Goal: Task Accomplishment & Management: Use online tool/utility

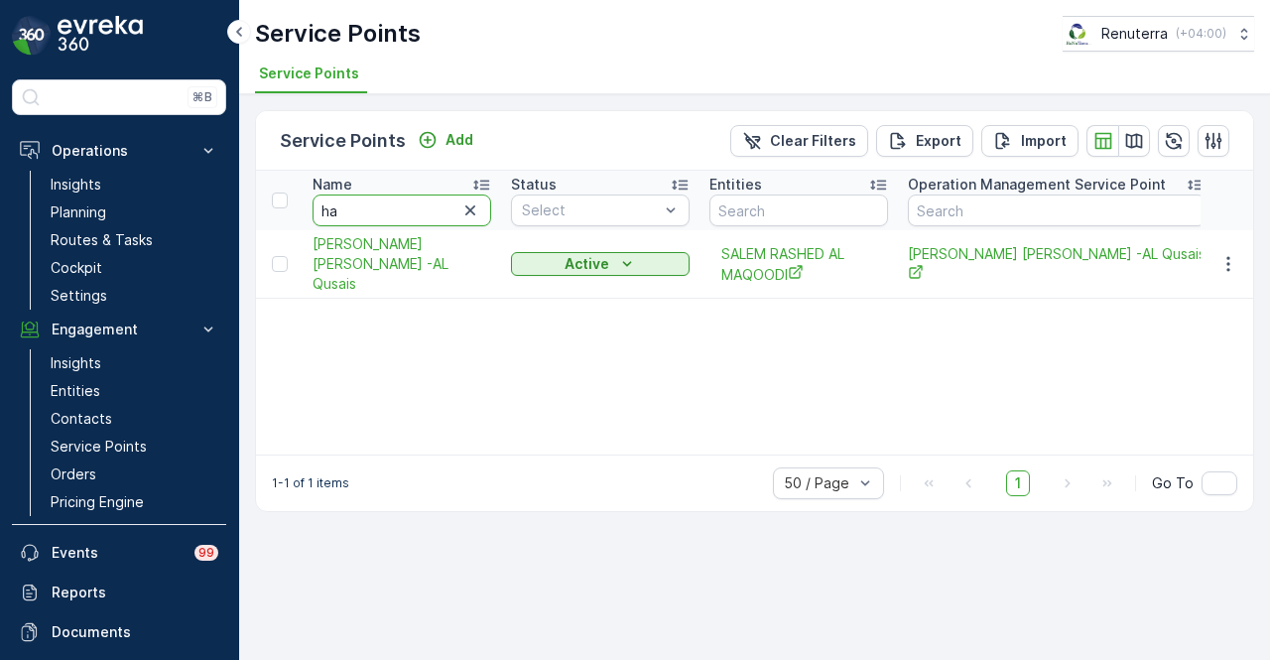
type input "h"
type input "lets"
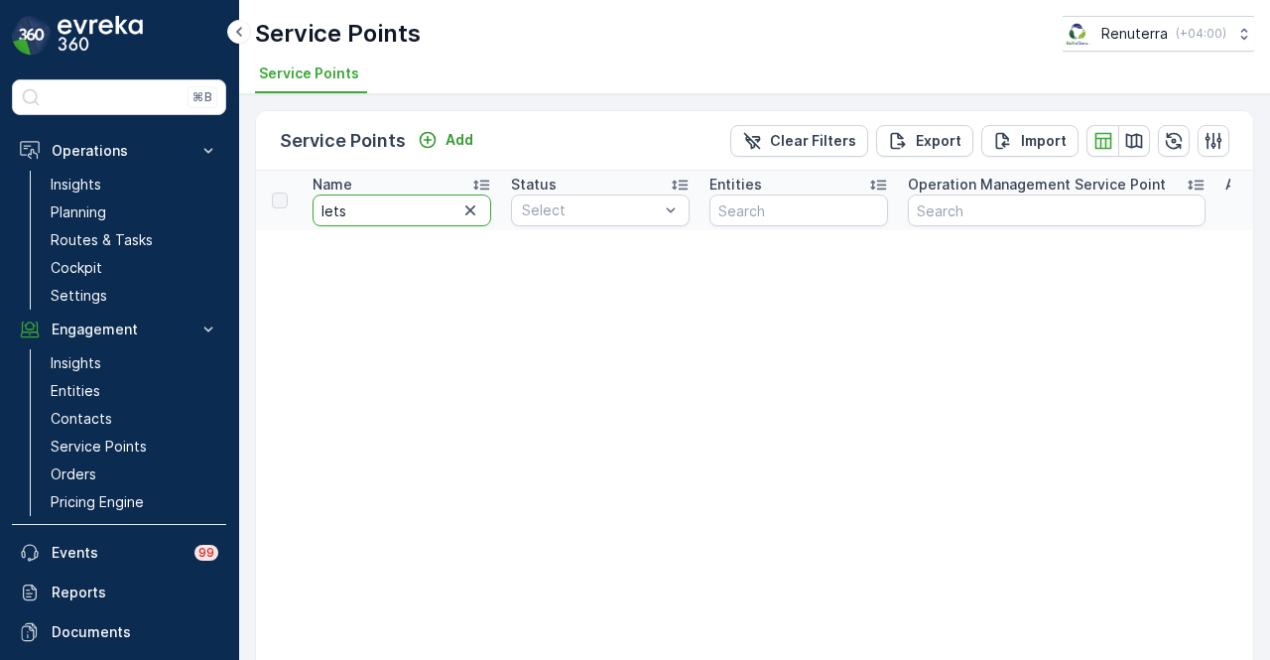
click at [411, 210] on input "lets" at bounding box center [402, 211] width 179 height 32
type input "let"
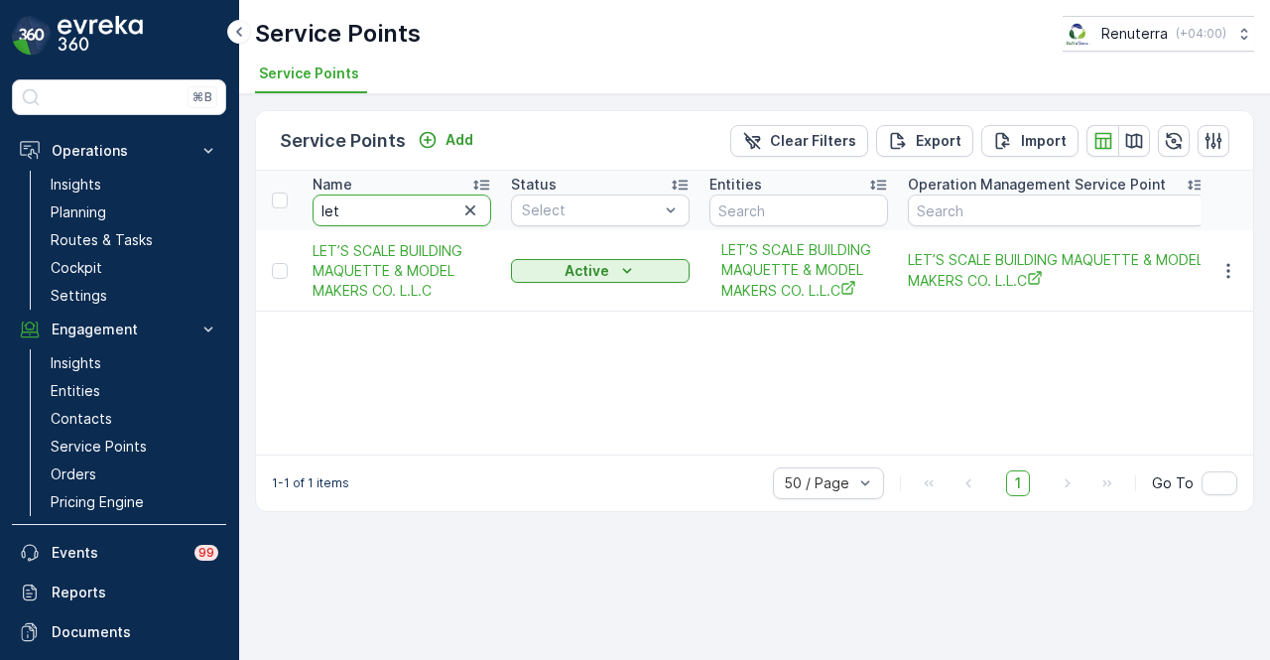
click at [378, 205] on input "let" at bounding box center [402, 211] width 179 height 32
type input "les"
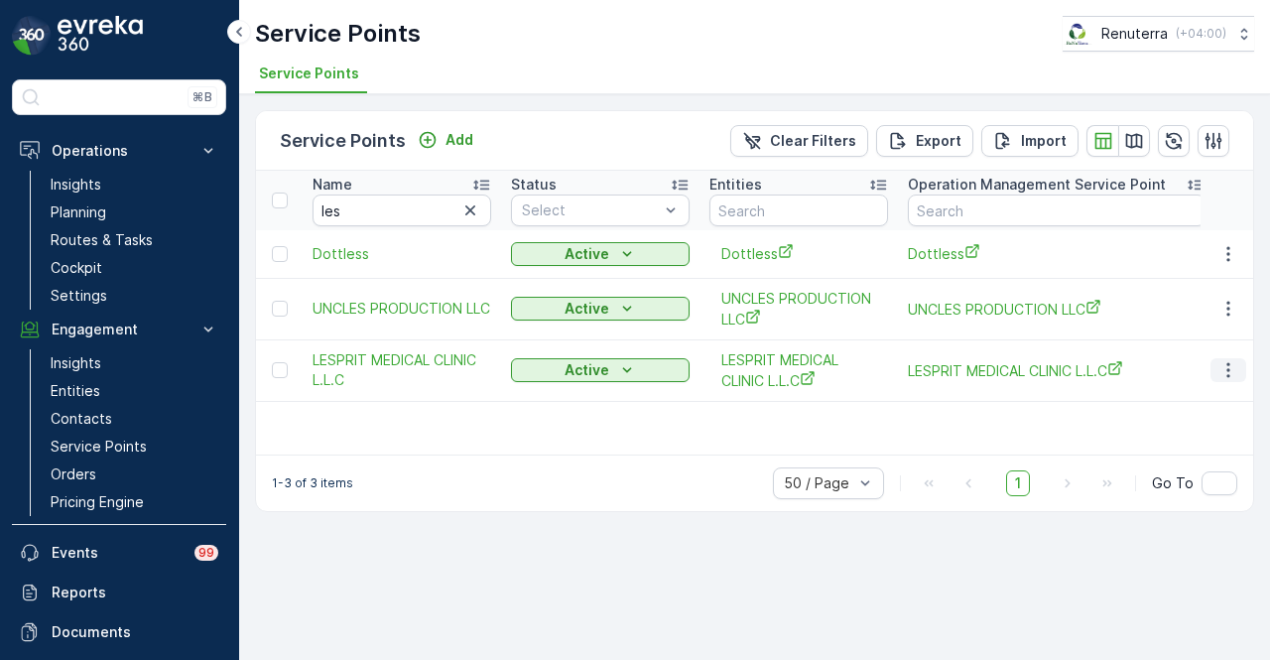
click at [1233, 374] on icon "button" at bounding box center [1229, 370] width 20 height 20
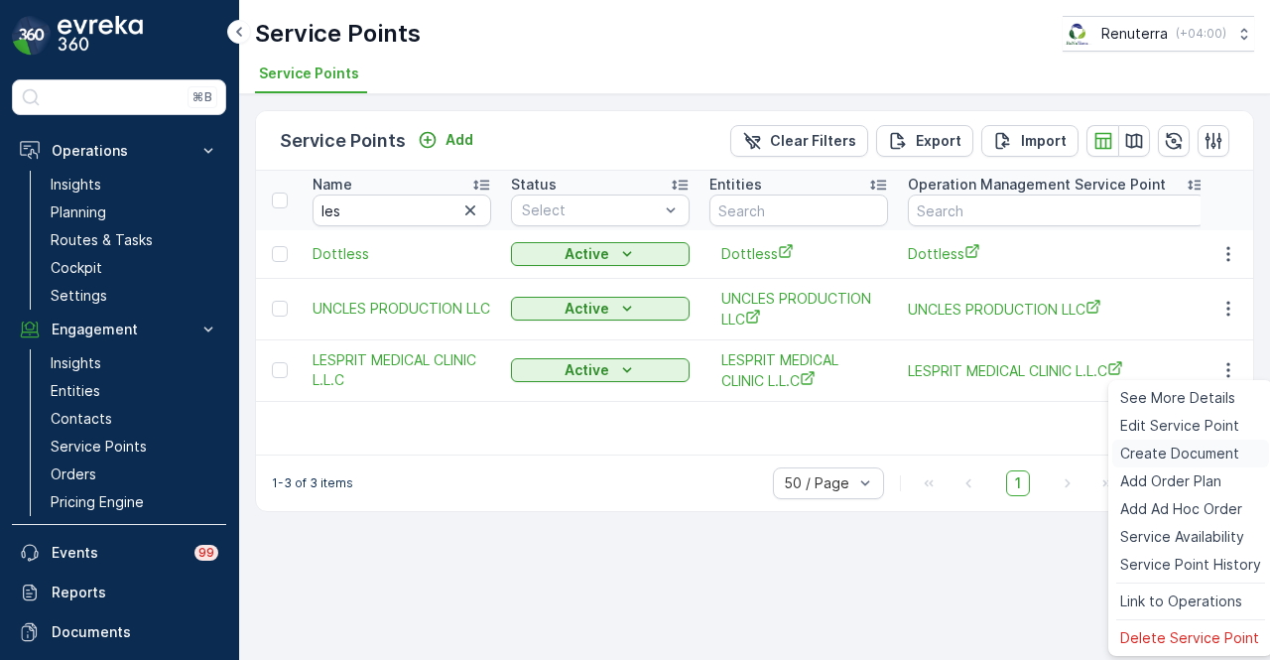
click at [1218, 452] on span "Create Document" at bounding box center [1180, 454] width 119 height 20
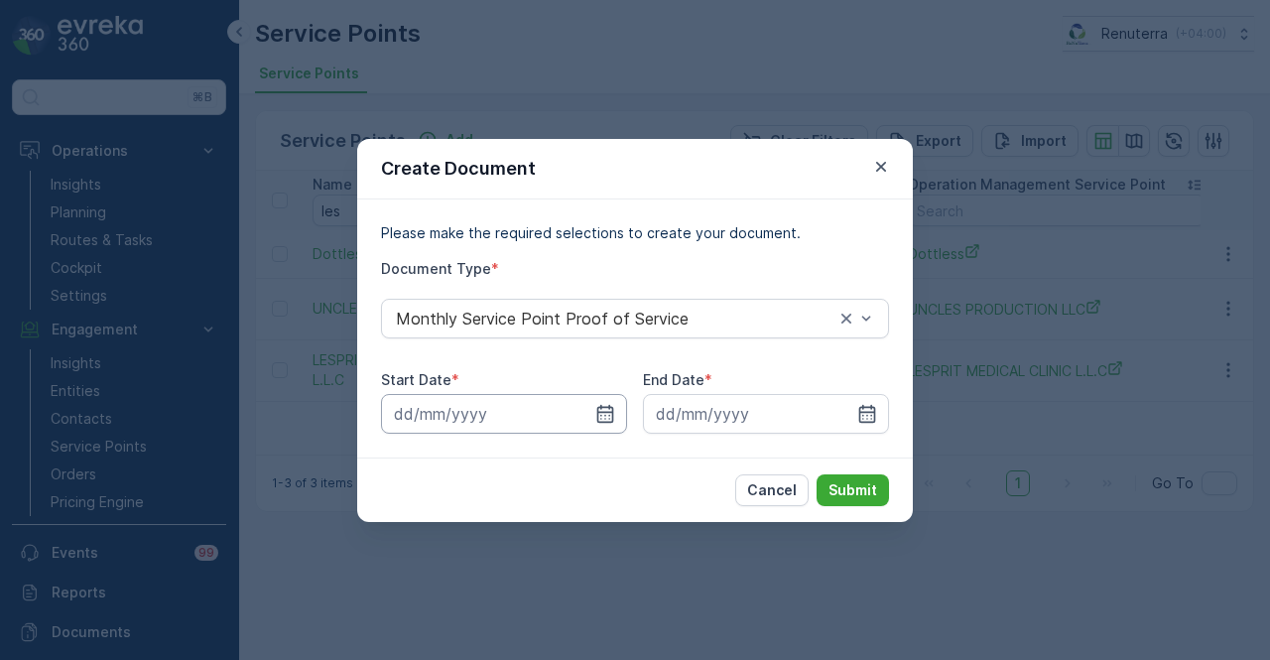
click at [621, 416] on input at bounding box center [504, 414] width 246 height 40
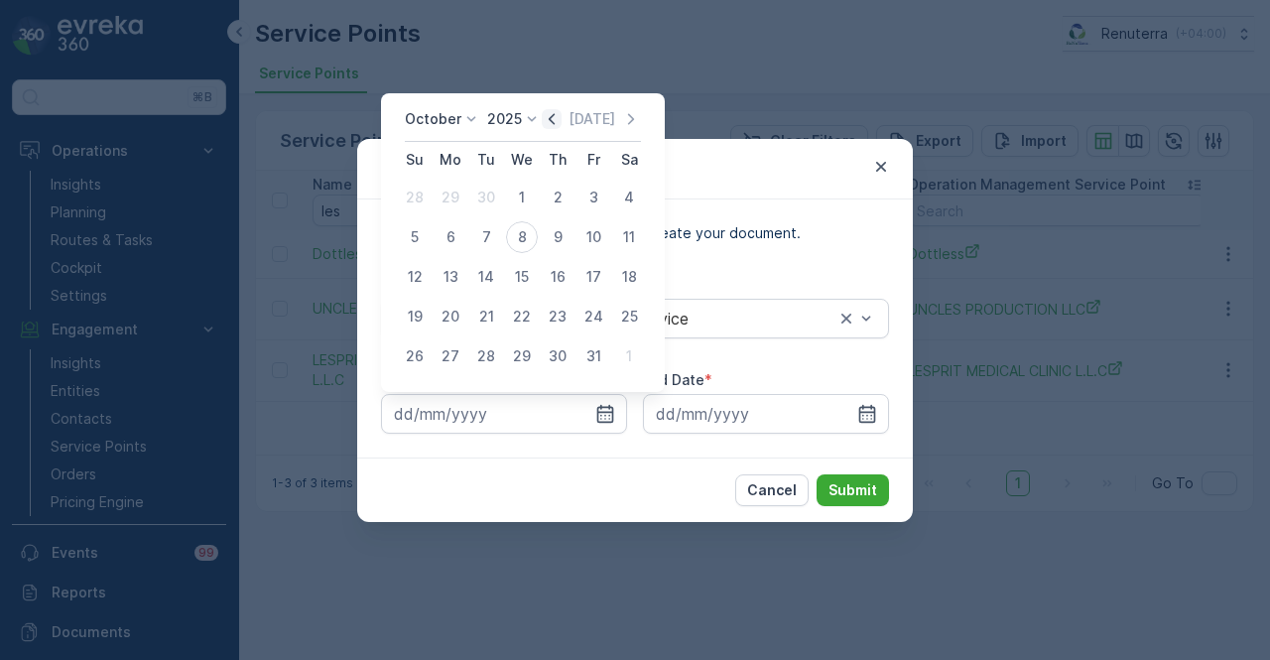
click at [553, 110] on icon "button" at bounding box center [552, 119] width 20 height 20
click at [454, 203] on div "1" at bounding box center [451, 198] width 32 height 32
type input "[DATE]"
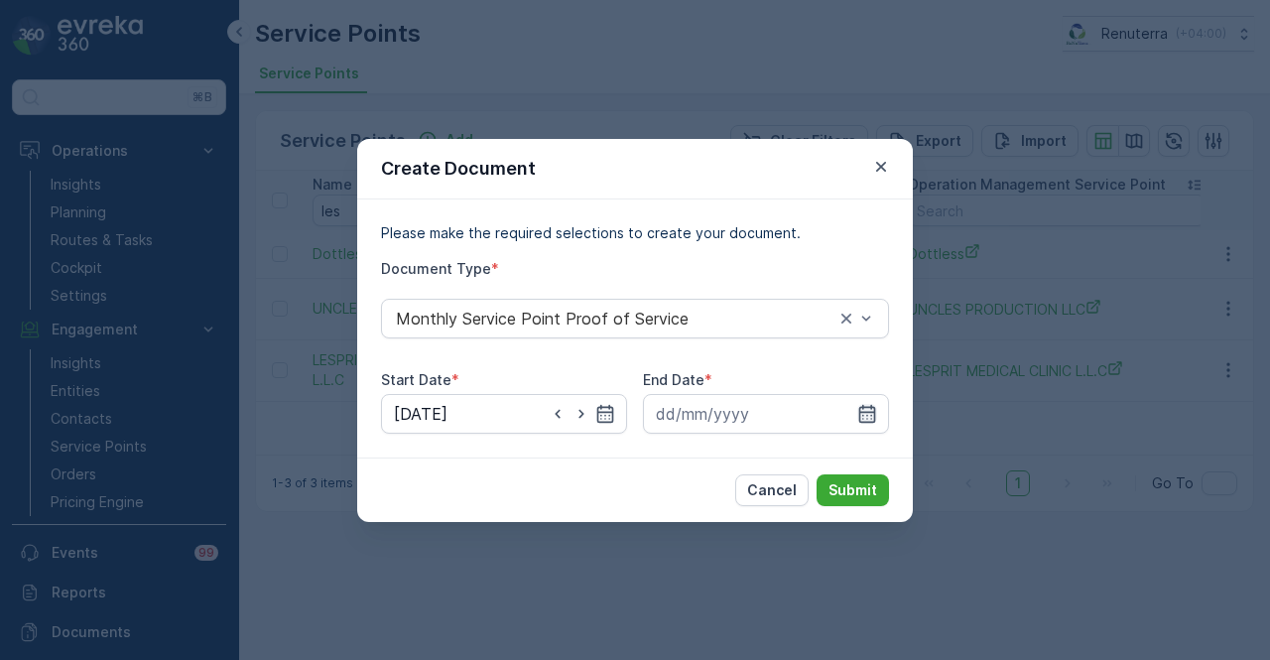
click at [863, 415] on icon "button" at bounding box center [868, 413] width 17 height 18
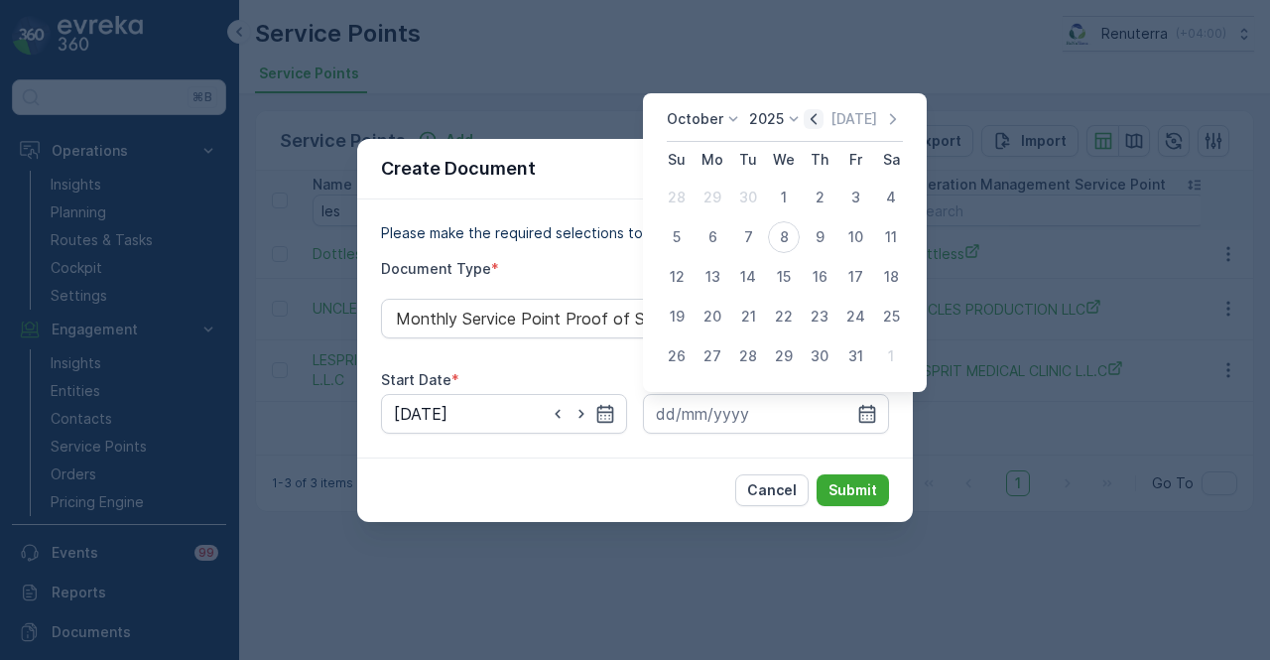
click at [824, 119] on icon "button" at bounding box center [814, 119] width 20 height 20
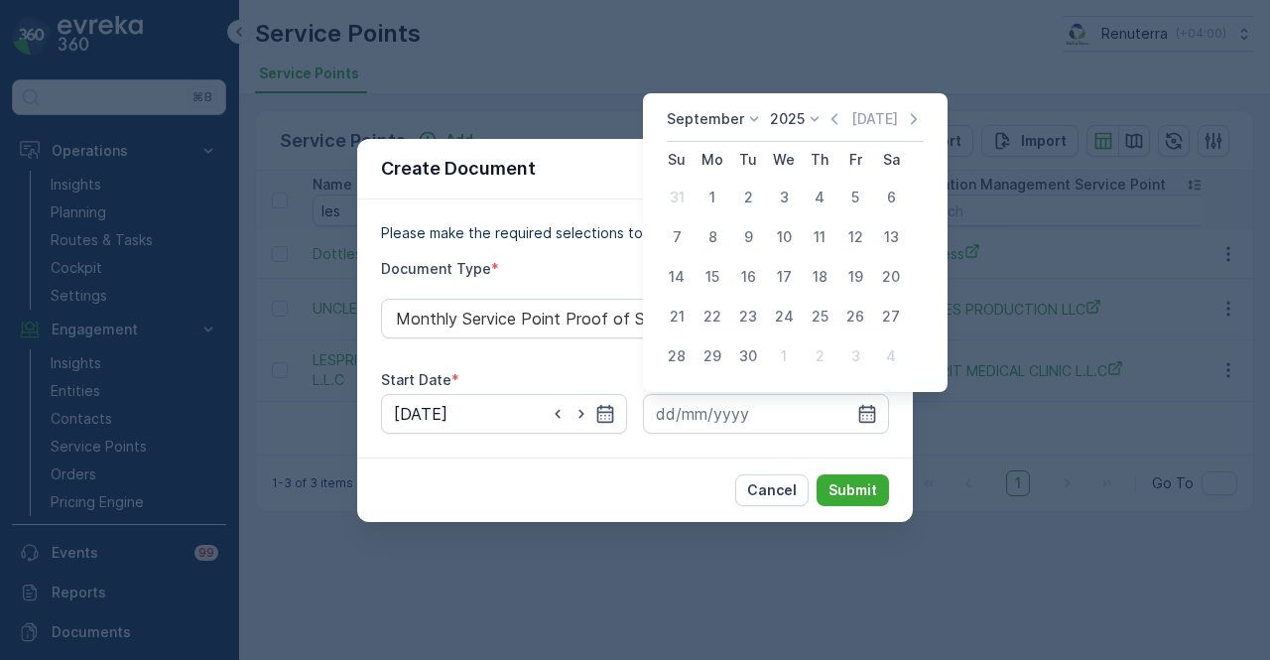
drag, startPoint x: 751, startPoint y: 356, endPoint x: 827, endPoint y: 472, distance: 138.5
click at [752, 355] on div "30" at bounding box center [748, 356] width 32 height 32
type input "[DATE]"
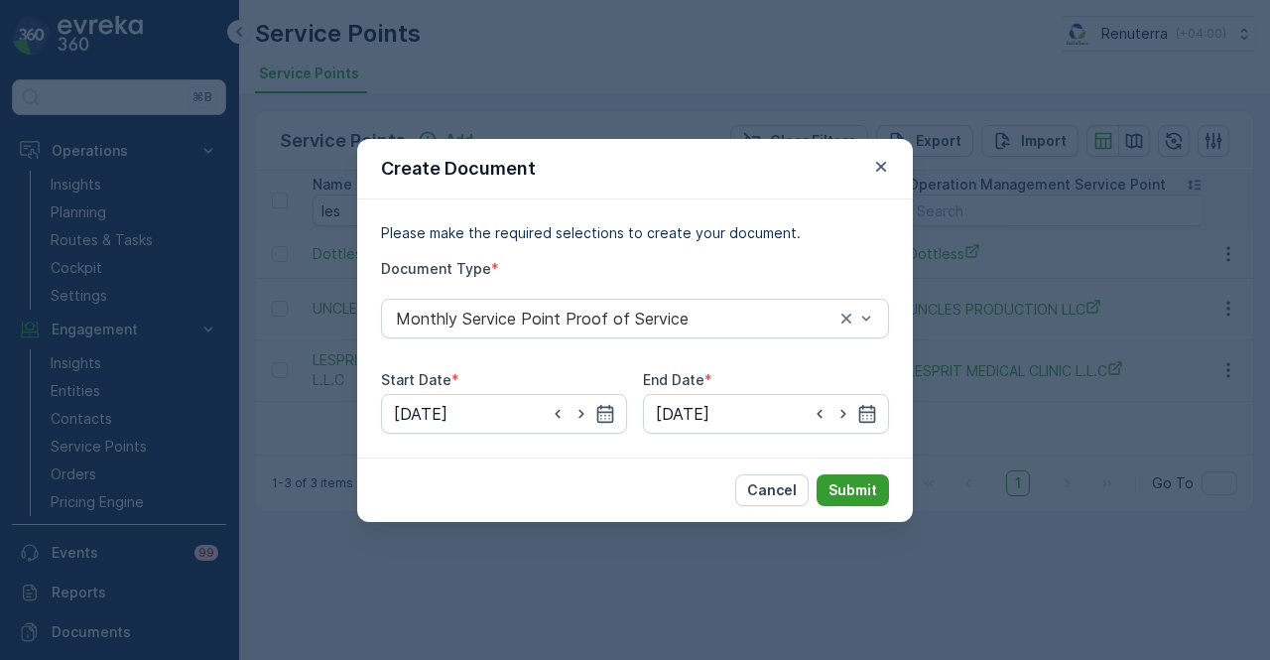
click at [836, 481] on p "Submit" at bounding box center [853, 490] width 49 height 20
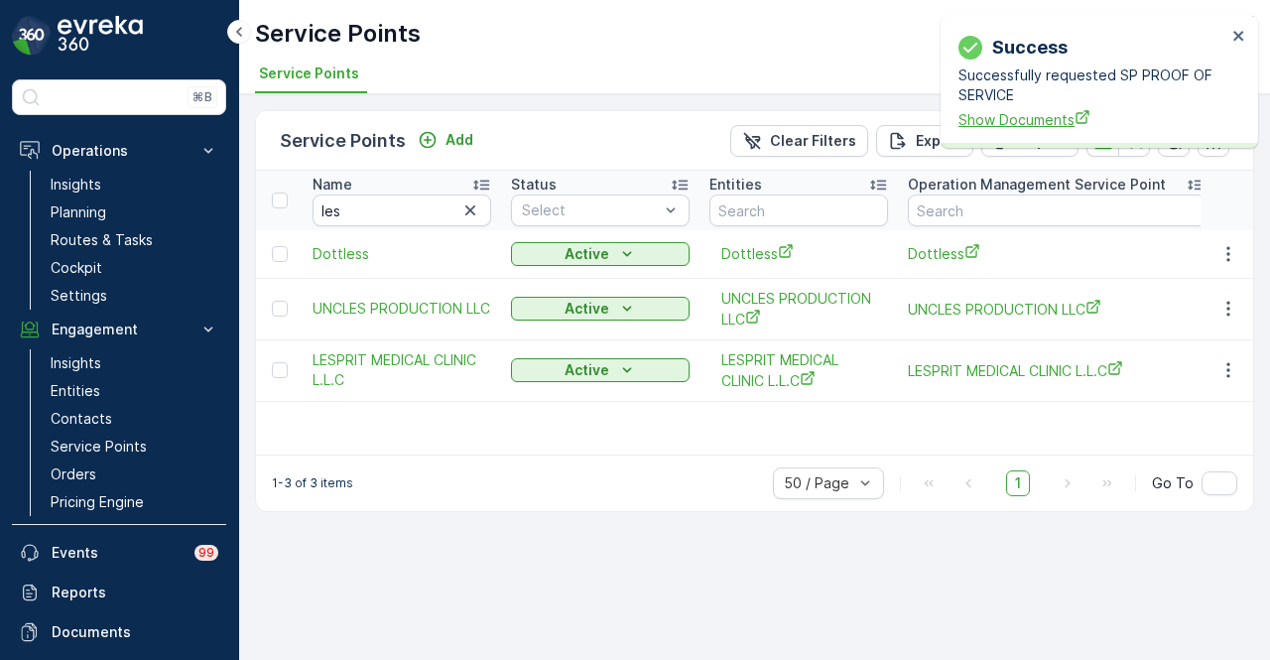
click at [979, 126] on span "Show Documents" at bounding box center [1093, 119] width 268 height 21
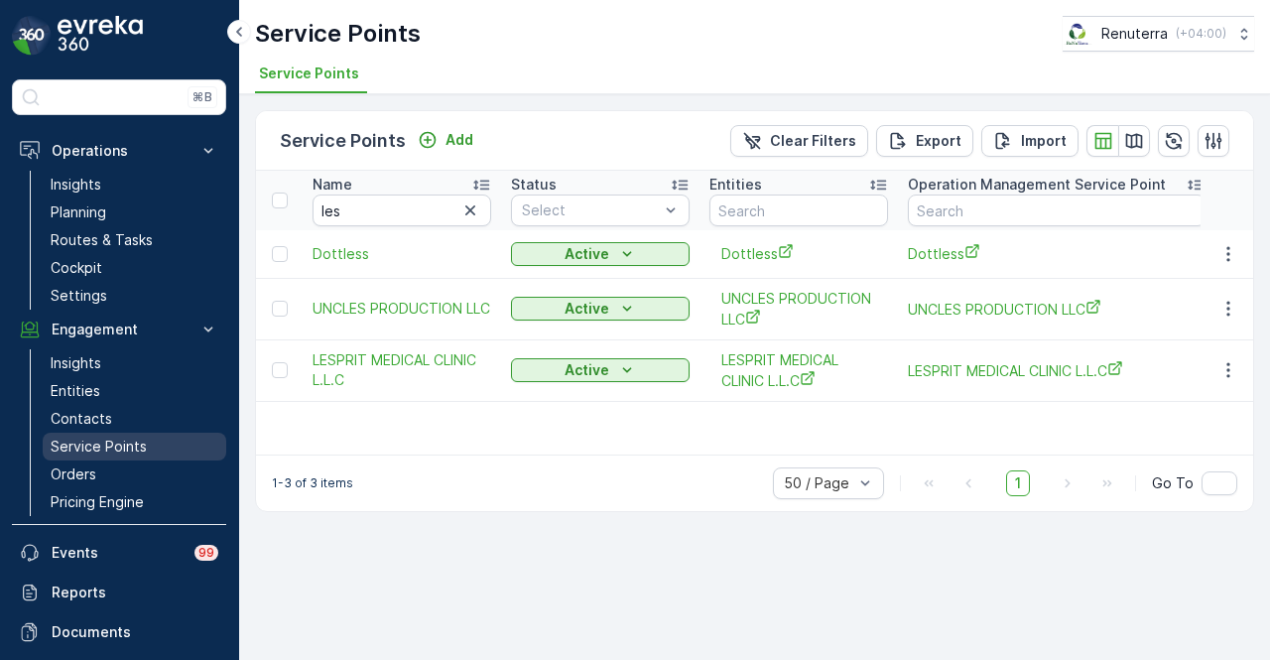
click at [111, 434] on link "Service Points" at bounding box center [135, 447] width 184 height 28
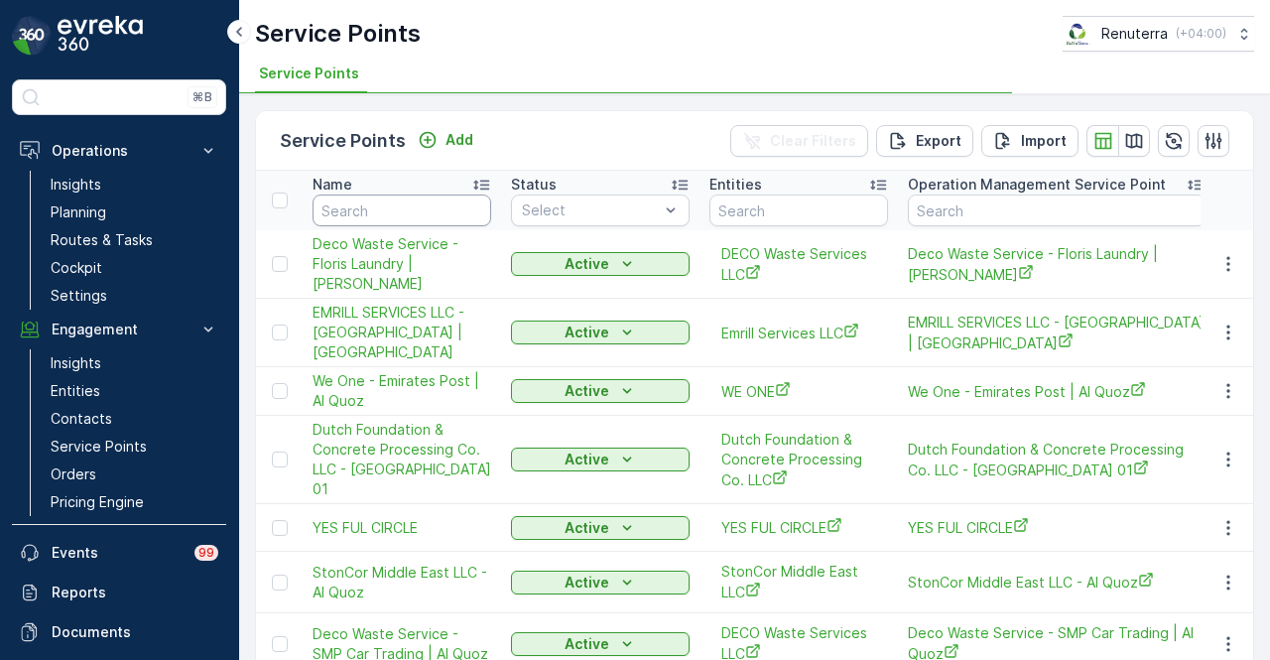
click at [379, 211] on input "text" at bounding box center [402, 211] width 179 height 32
type input "les"
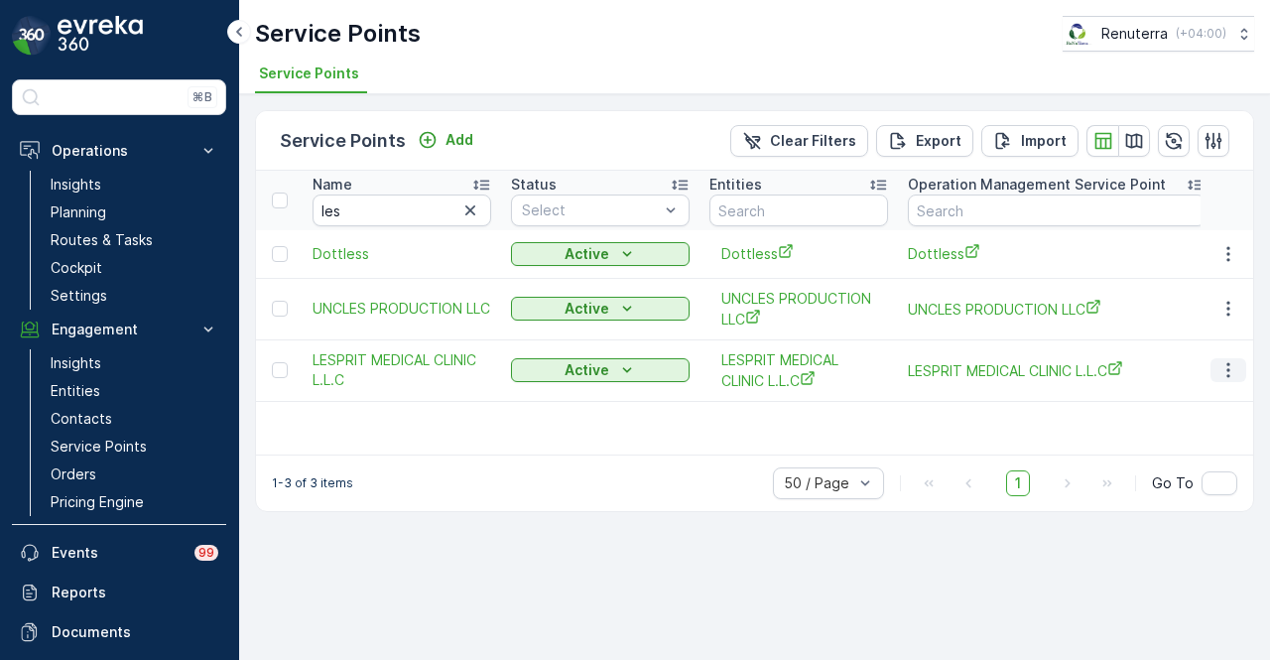
click at [1227, 364] on icon "button" at bounding box center [1229, 370] width 20 height 20
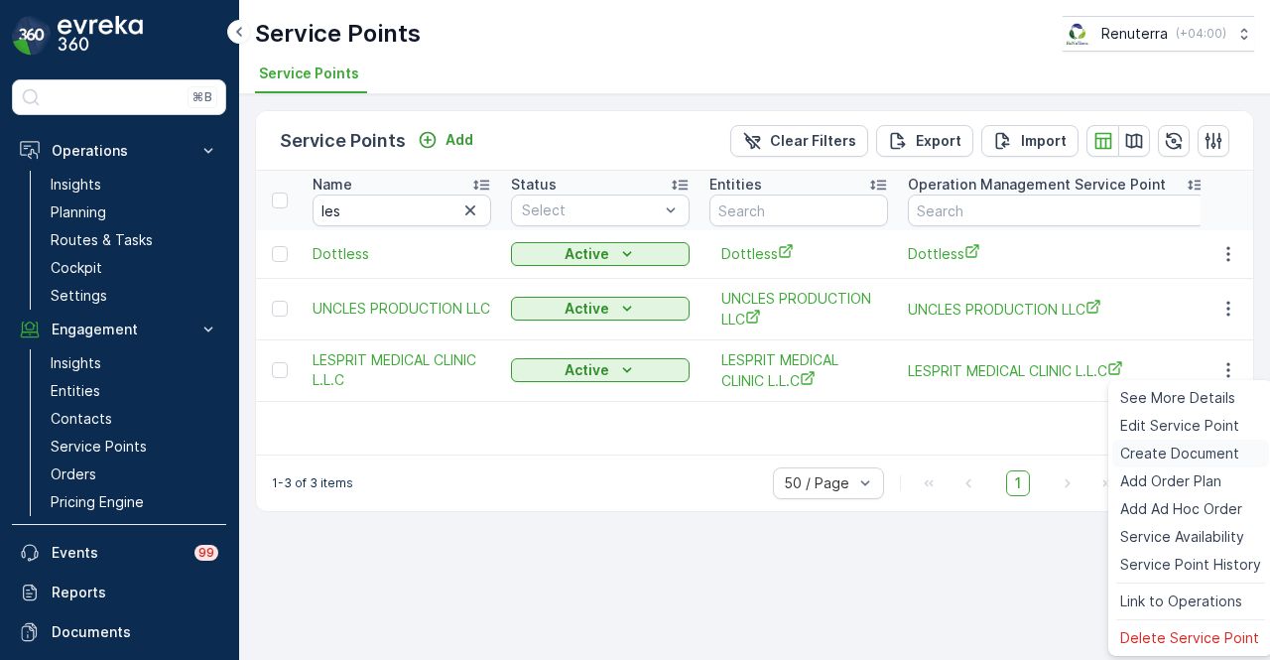
click at [1211, 454] on span "Create Document" at bounding box center [1180, 454] width 119 height 20
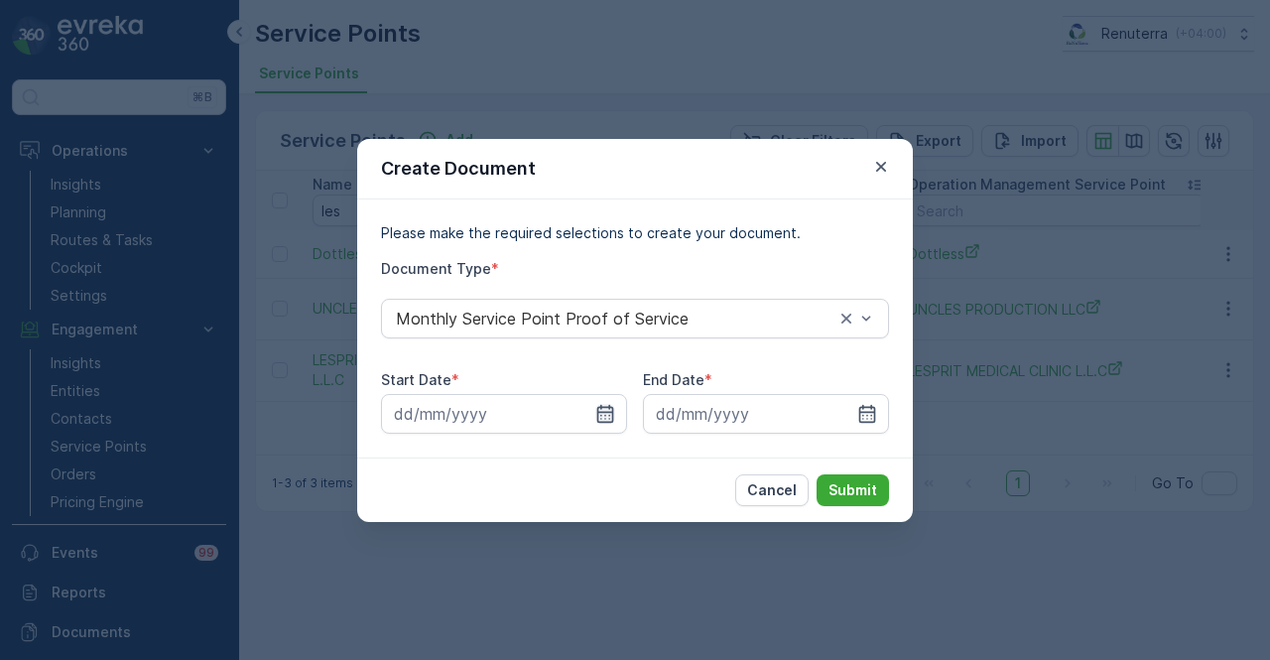
click at [611, 410] on icon "button" at bounding box center [606, 413] width 17 height 18
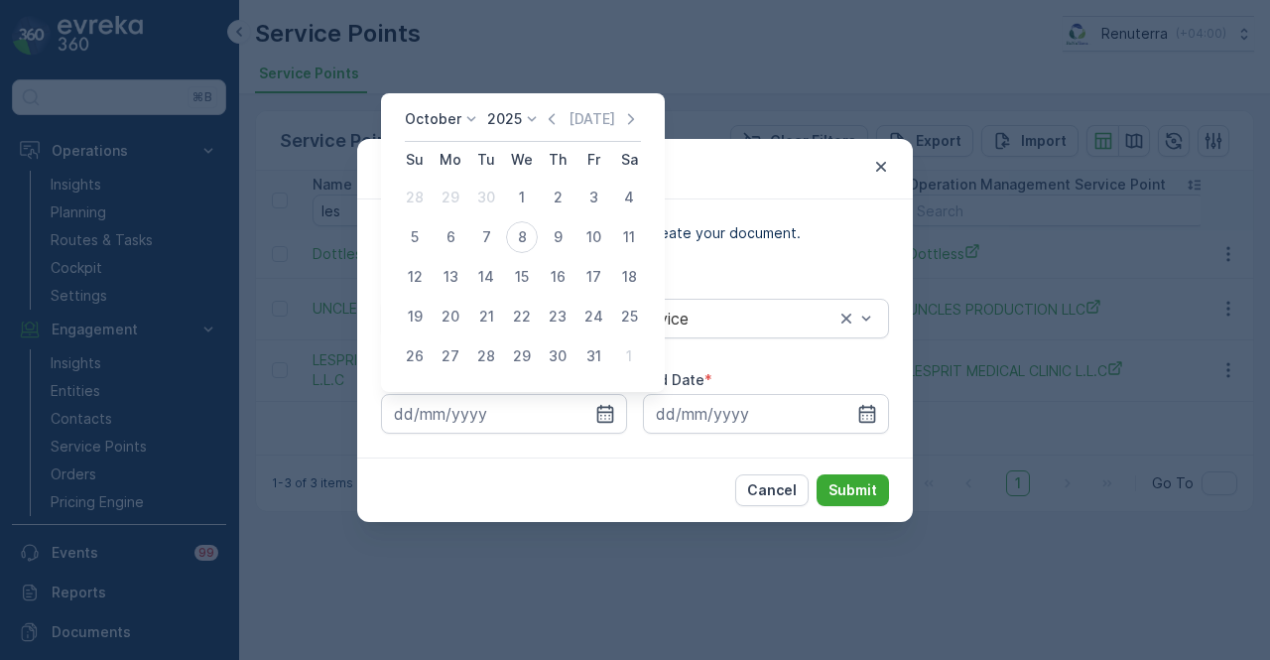
click at [567, 110] on div "[DATE]" at bounding box center [591, 119] width 99 height 20
click at [554, 118] on icon "button" at bounding box center [552, 118] width 6 height 11
drag, startPoint x: 457, startPoint y: 194, endPoint x: 565, endPoint y: 227, distance: 113.3
click at [473, 198] on tr "31 1 2 3 4 5 6" at bounding box center [522, 198] width 250 height 40
drag, startPoint x: 449, startPoint y: 197, endPoint x: 474, endPoint y: 217, distance: 33.2
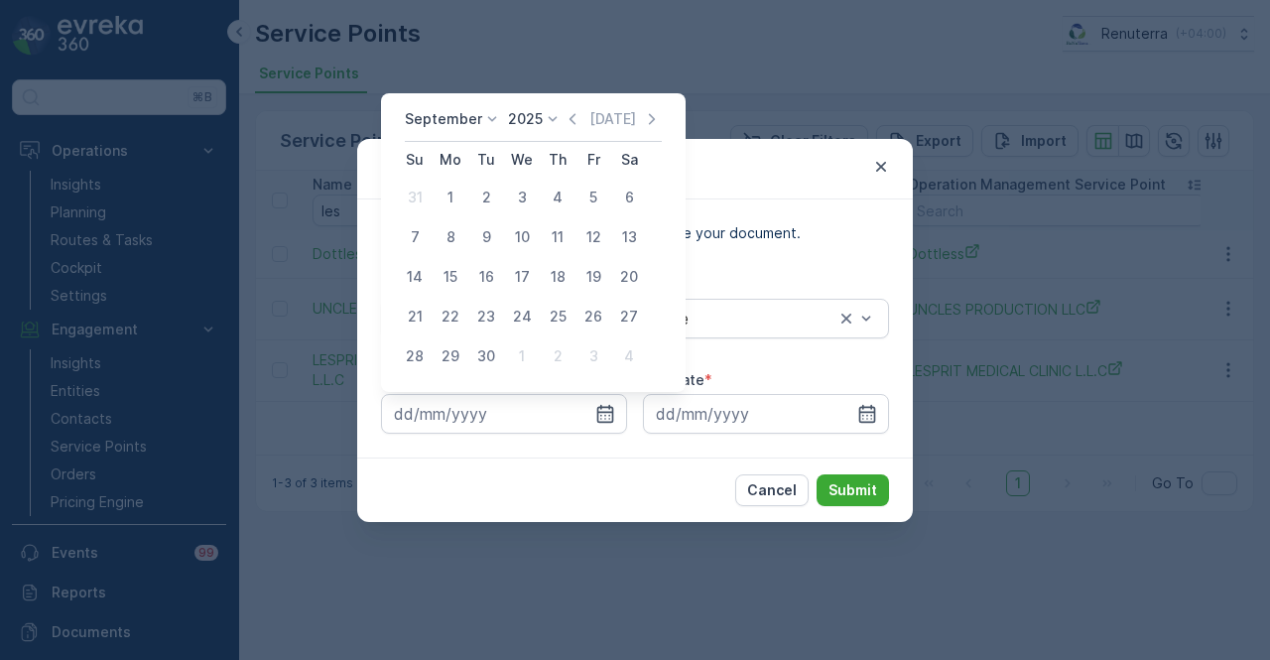
click at [448, 197] on div "1" at bounding box center [451, 198] width 32 height 32
type input "[DATE]"
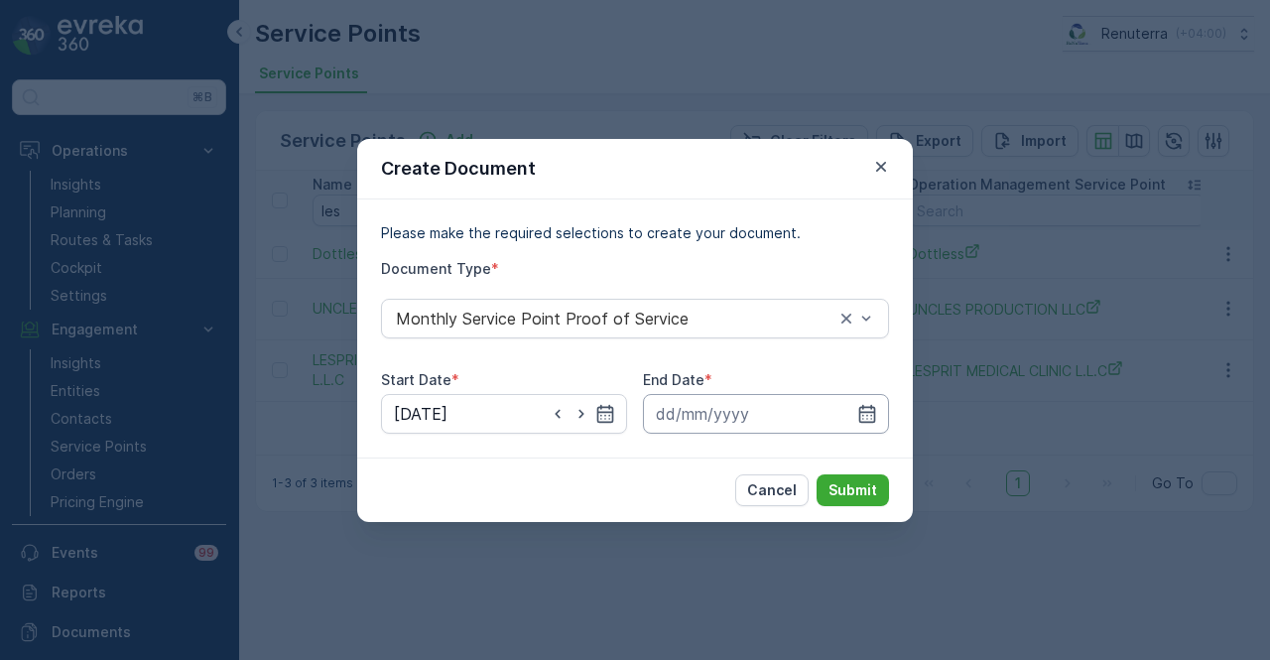
click at [855, 406] on input at bounding box center [766, 414] width 246 height 40
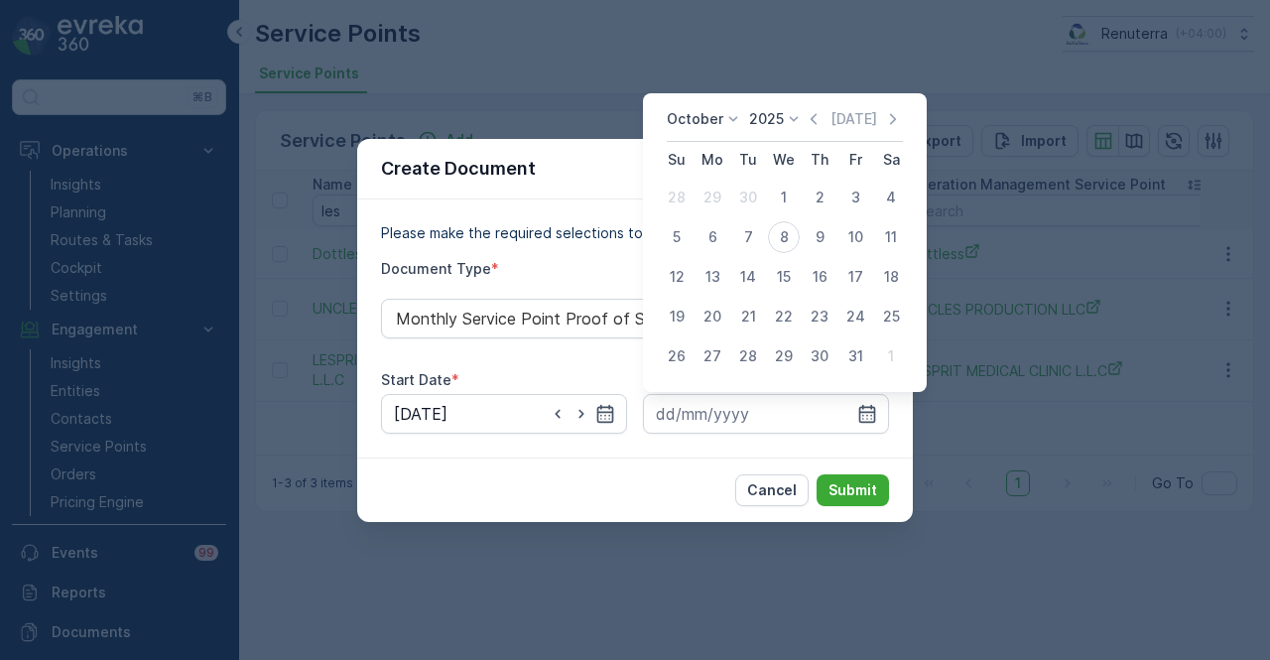
drag, startPoint x: 813, startPoint y: 120, endPoint x: 812, endPoint y: 155, distance: 34.8
click at [814, 120] on icon "button" at bounding box center [814, 119] width 20 height 20
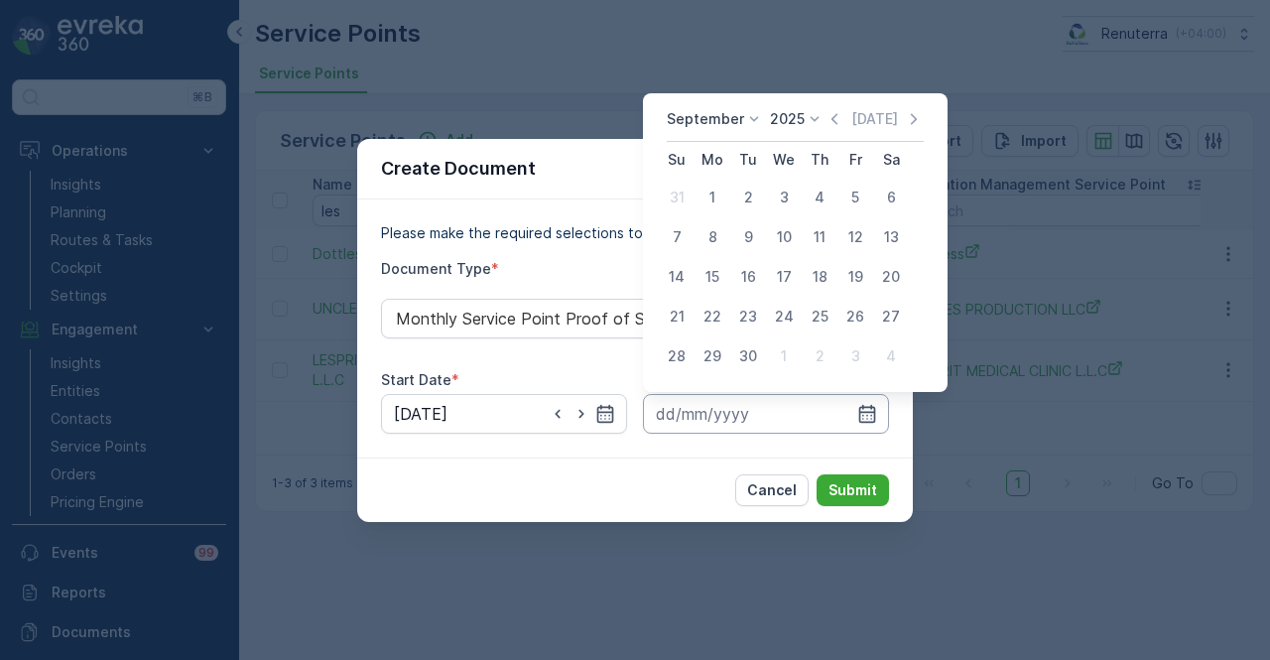
drag, startPoint x: 746, startPoint y: 363, endPoint x: 779, endPoint y: 398, distance: 47.7
click at [756, 370] on button "30" at bounding box center [748, 356] width 36 height 36
type input "[DATE]"
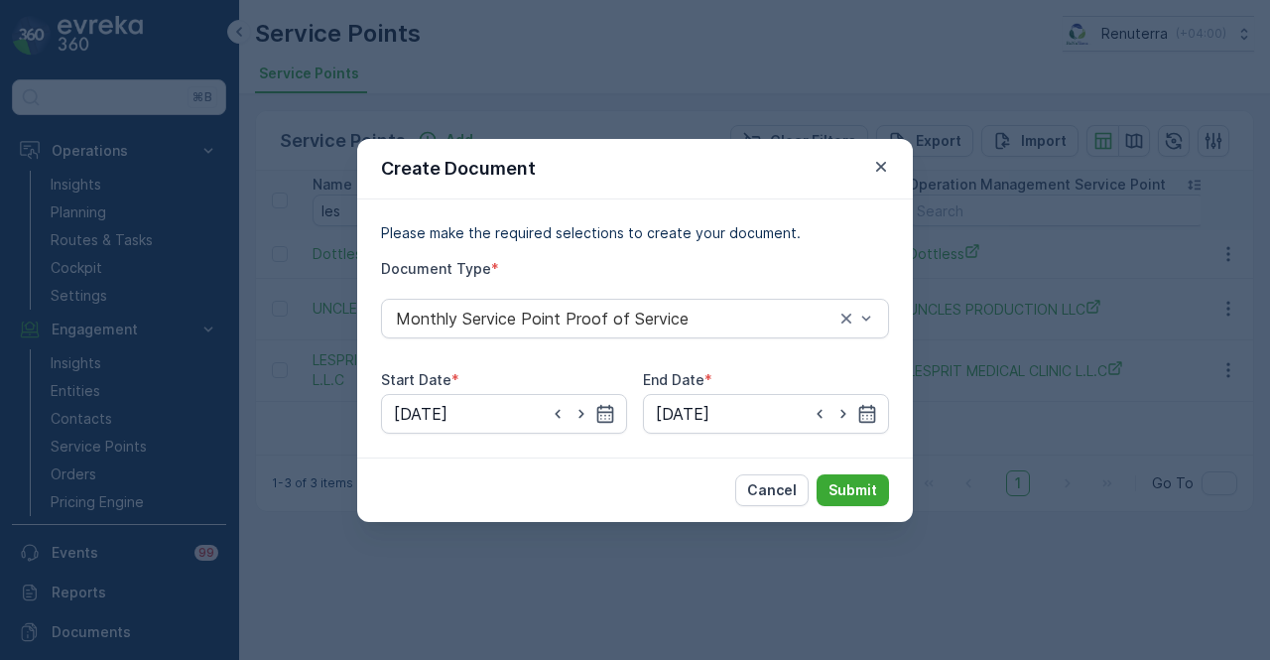
click at [811, 471] on div "Cancel Submit" at bounding box center [635, 490] width 556 height 65
click at [871, 491] on p "Submit" at bounding box center [853, 490] width 49 height 20
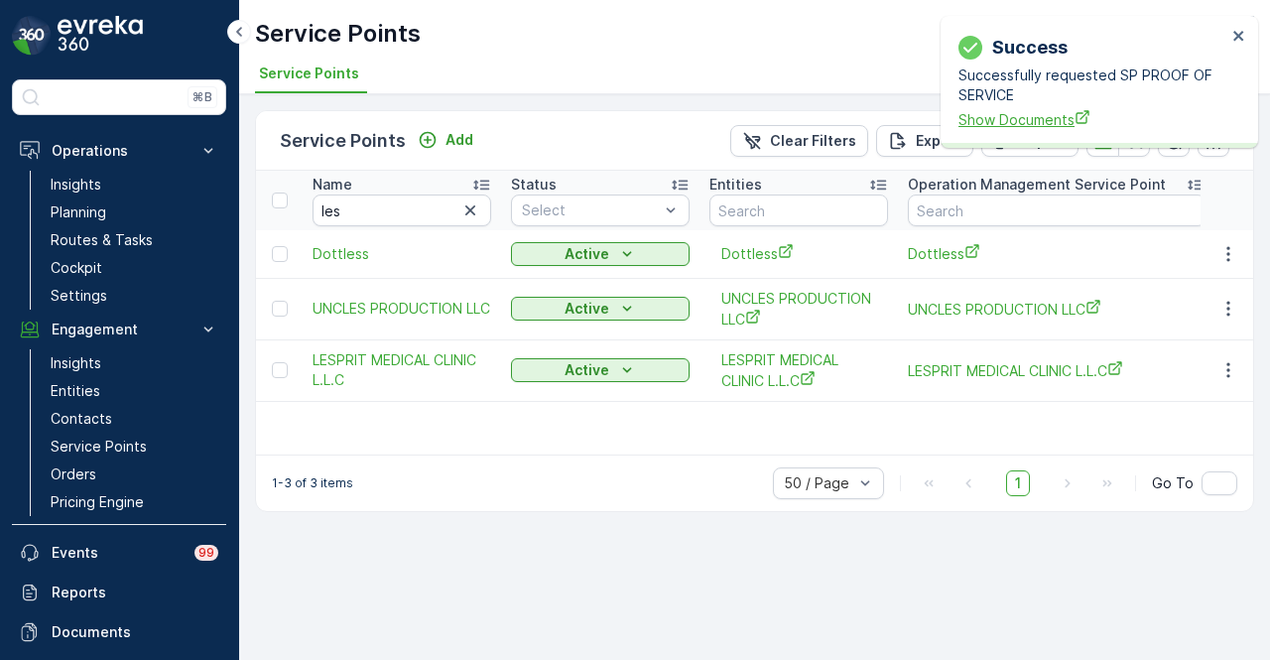
click at [964, 120] on span "Show Documents" at bounding box center [1093, 119] width 268 height 21
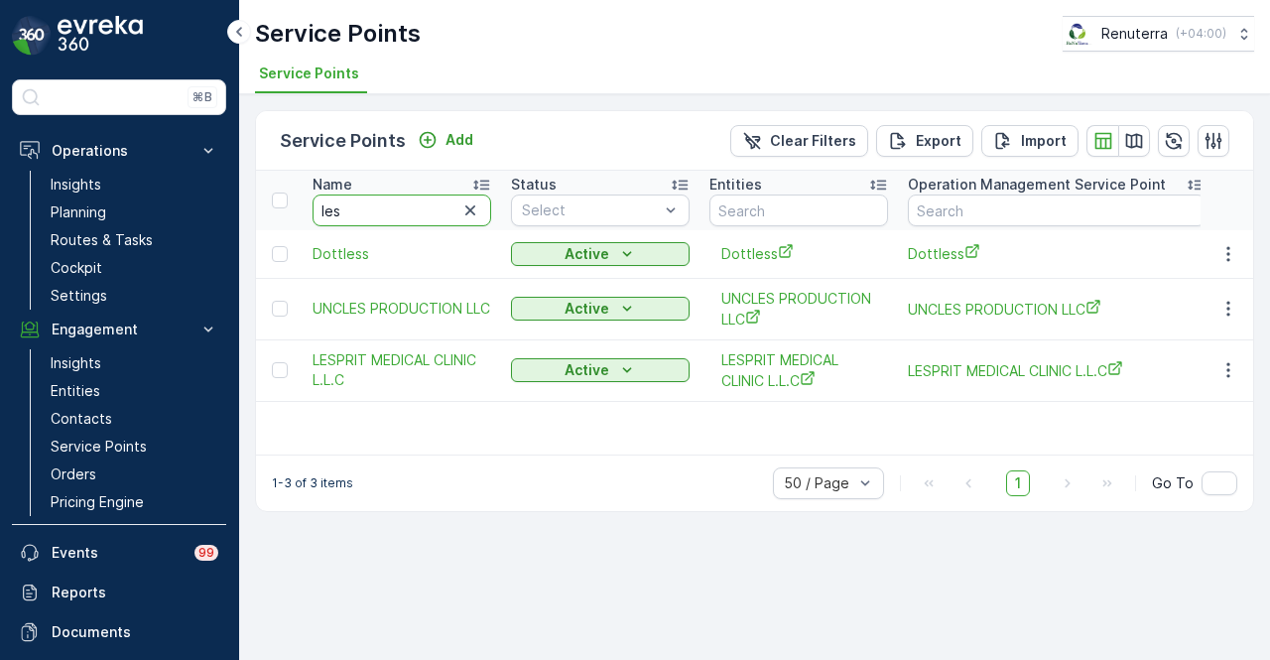
click at [405, 214] on input "les" at bounding box center [402, 211] width 179 height 32
click at [149, 251] on link "Routes & Tasks" at bounding box center [135, 240] width 184 height 28
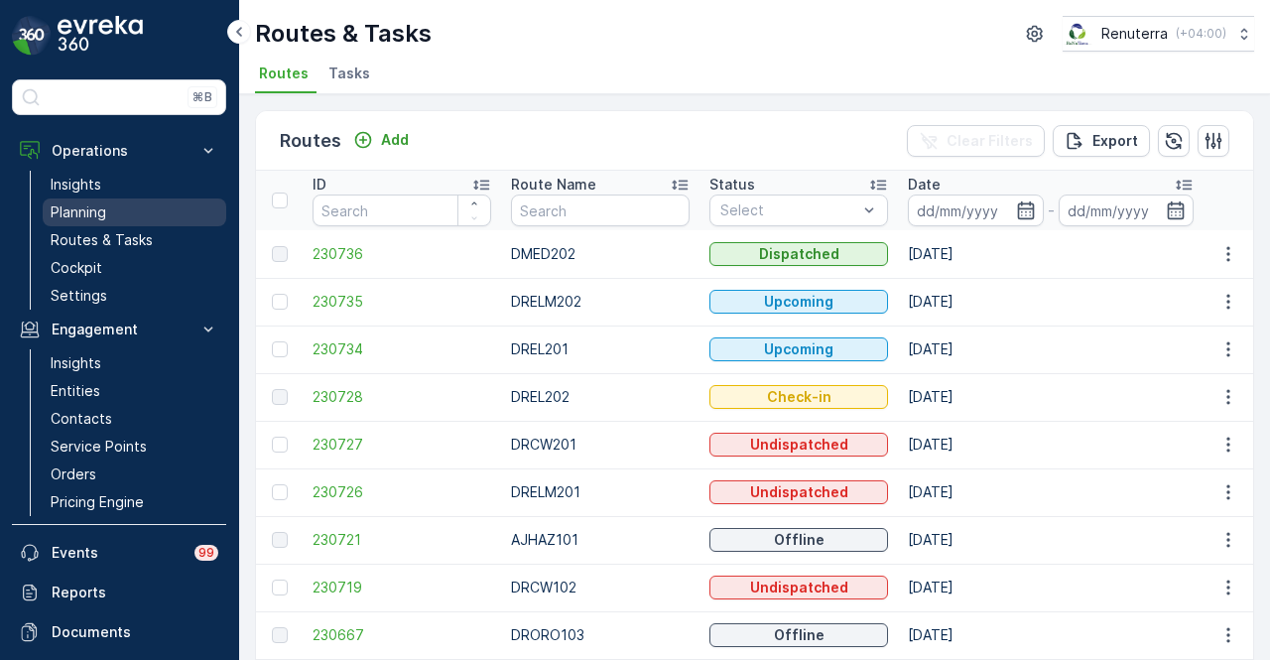
click at [120, 207] on link "Planning" at bounding box center [135, 213] width 184 height 28
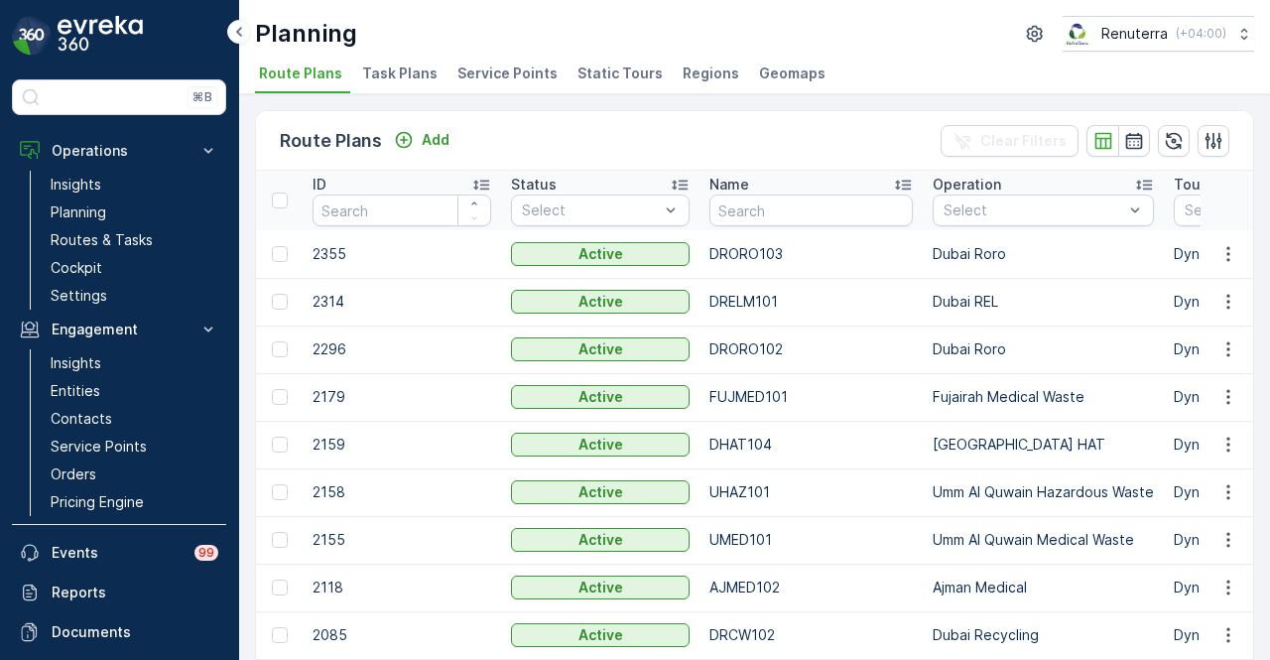
click at [531, 72] on span "Service Points" at bounding box center [508, 74] width 100 height 20
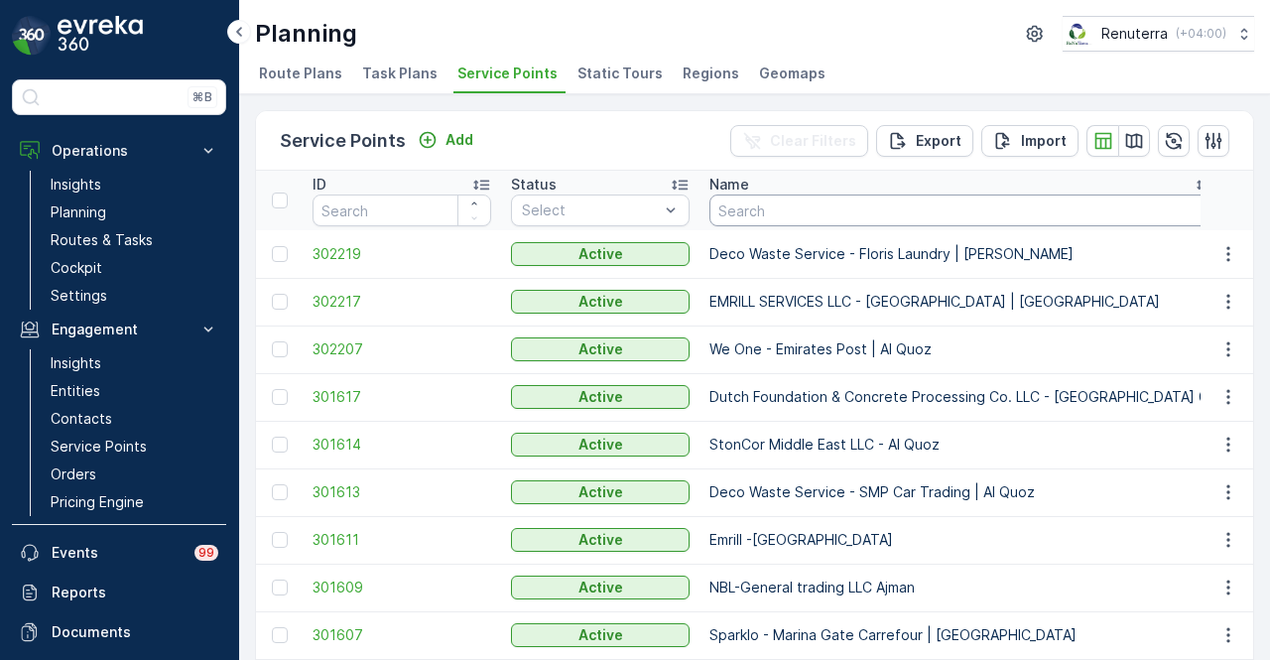
click at [783, 207] on input "text" at bounding box center [962, 211] width 505 height 32
type input "[PERSON_NAME]"
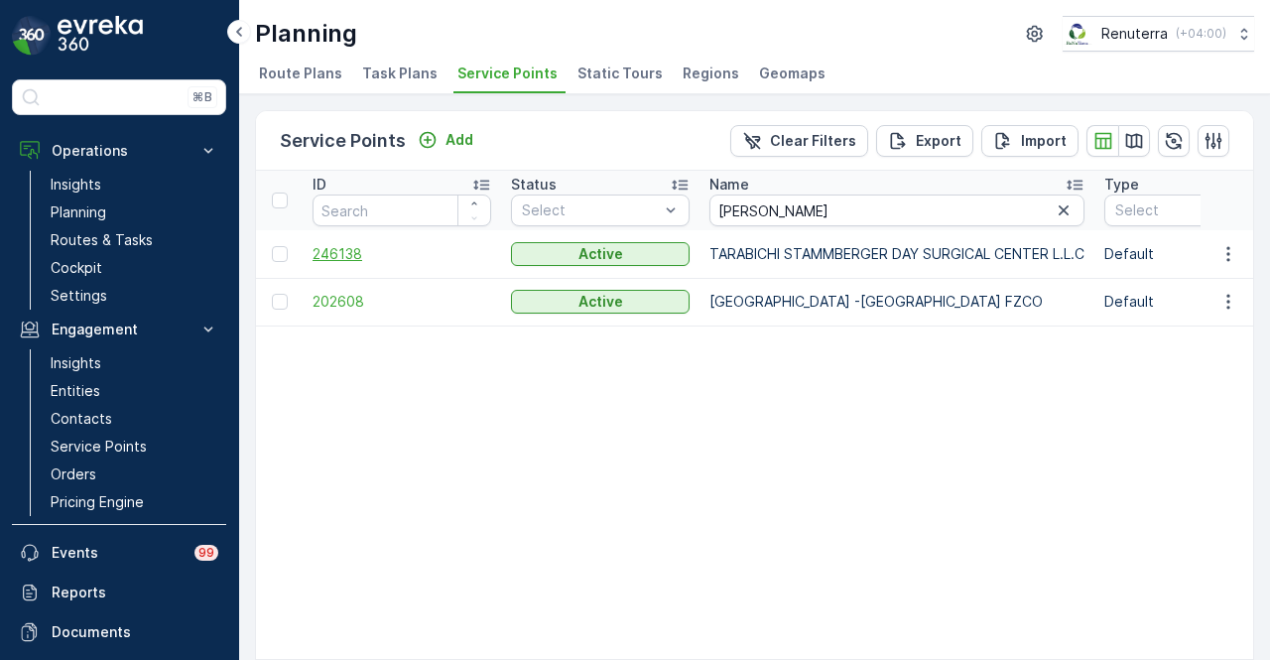
click at [354, 246] on span "246138" at bounding box center [402, 254] width 179 height 20
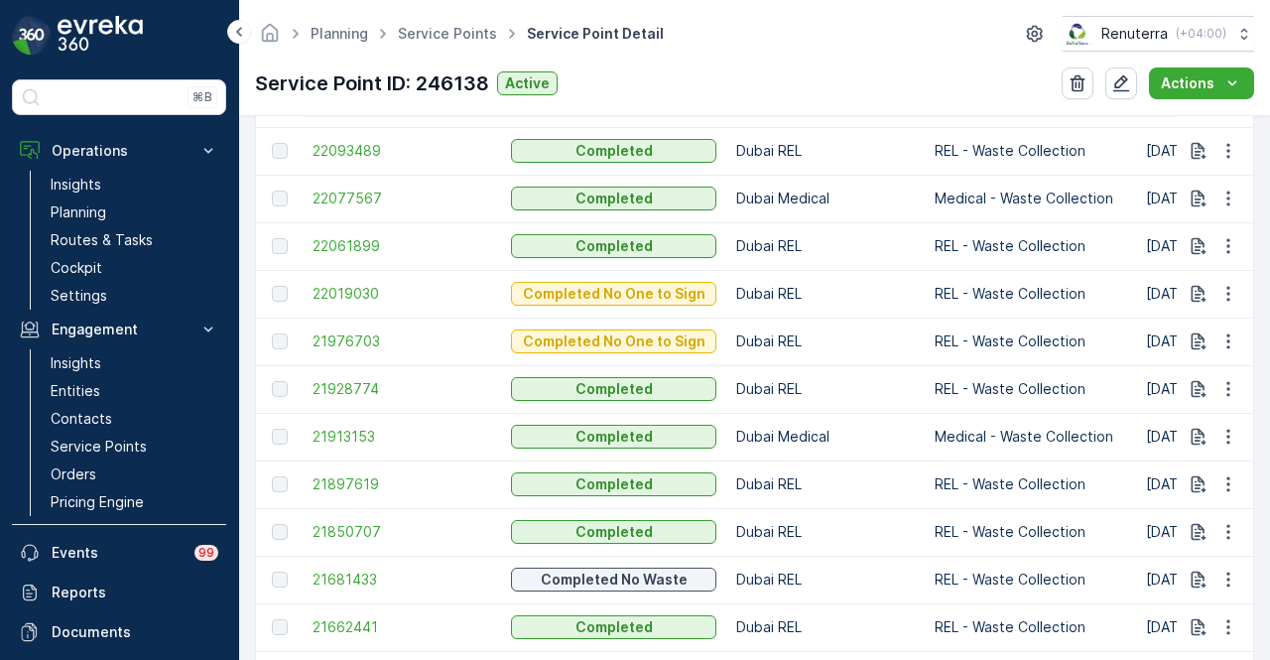
scroll to position [1056, 0]
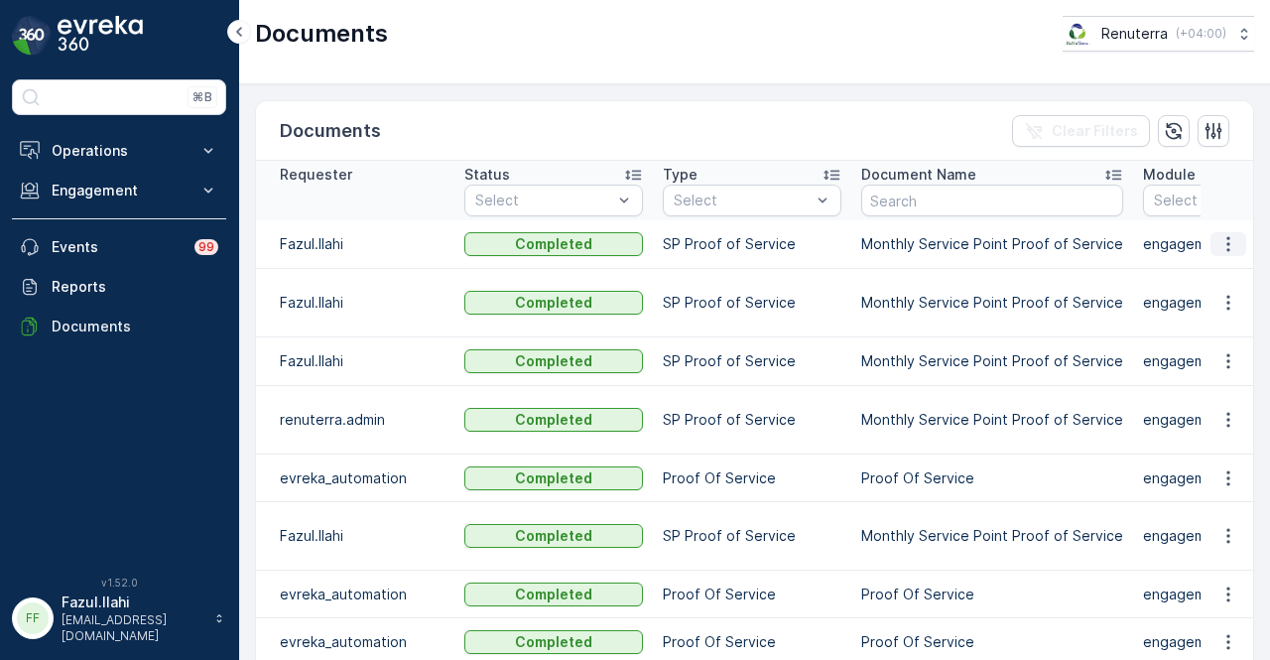
click at [1229, 236] on icon "button" at bounding box center [1229, 244] width 20 height 20
click at [1233, 272] on span "See Details" at bounding box center [1223, 272] width 76 height 20
click at [163, 196] on p "Engagement" at bounding box center [119, 191] width 135 height 20
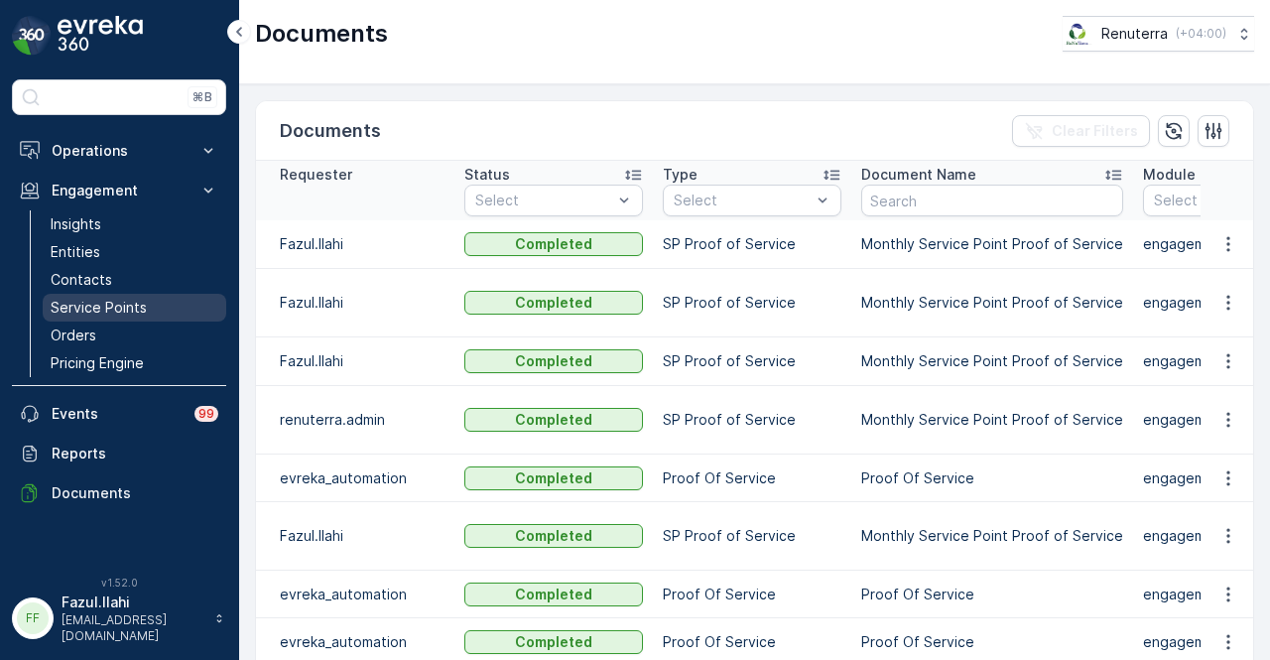
click at [178, 305] on link "Service Points" at bounding box center [135, 308] width 184 height 28
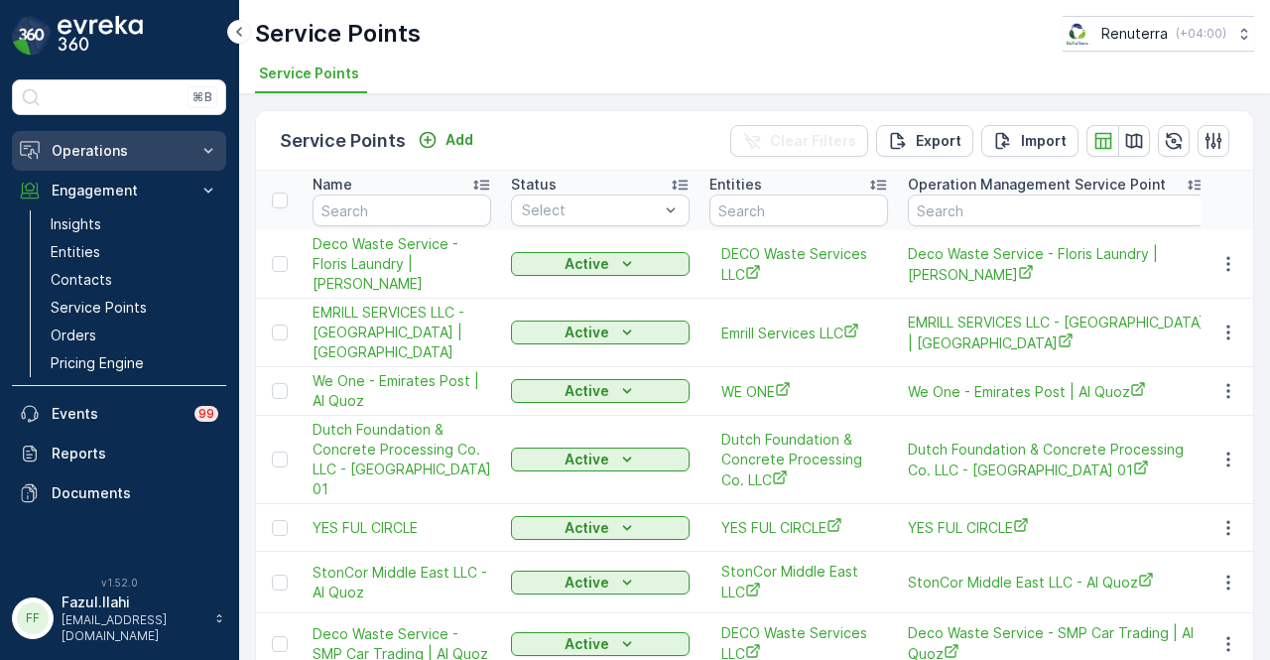
click at [193, 154] on button "Operations" at bounding box center [119, 151] width 214 height 40
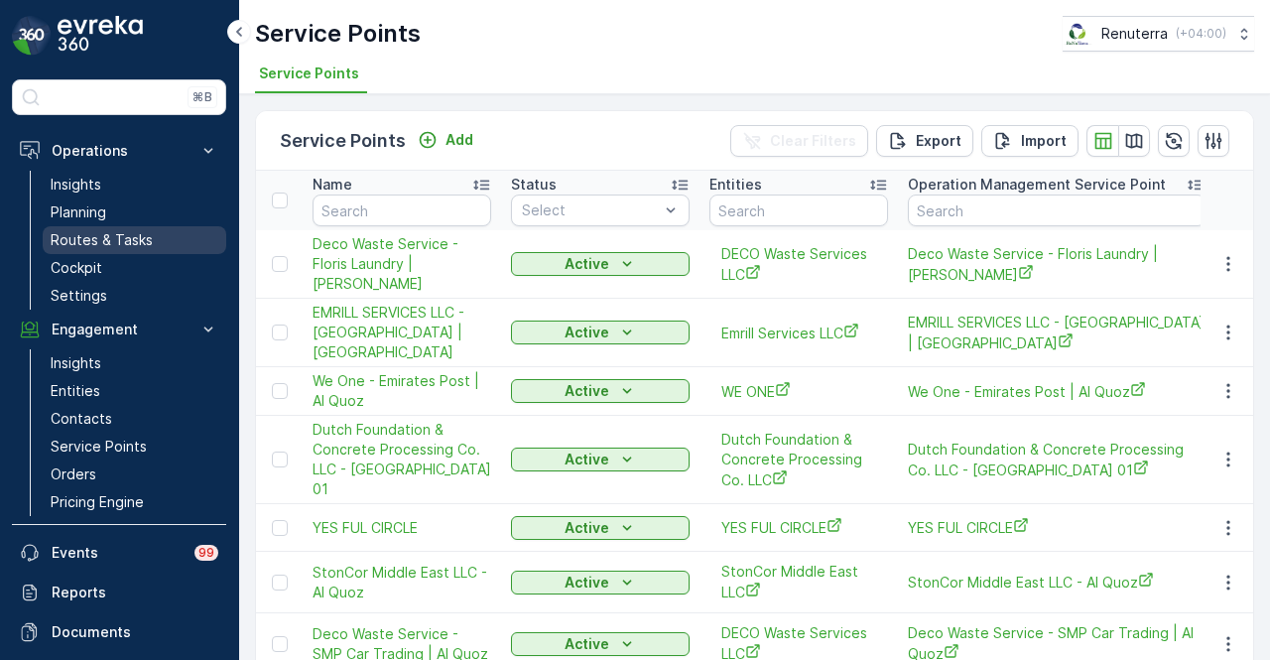
click at [175, 235] on link "Routes & Tasks" at bounding box center [135, 240] width 184 height 28
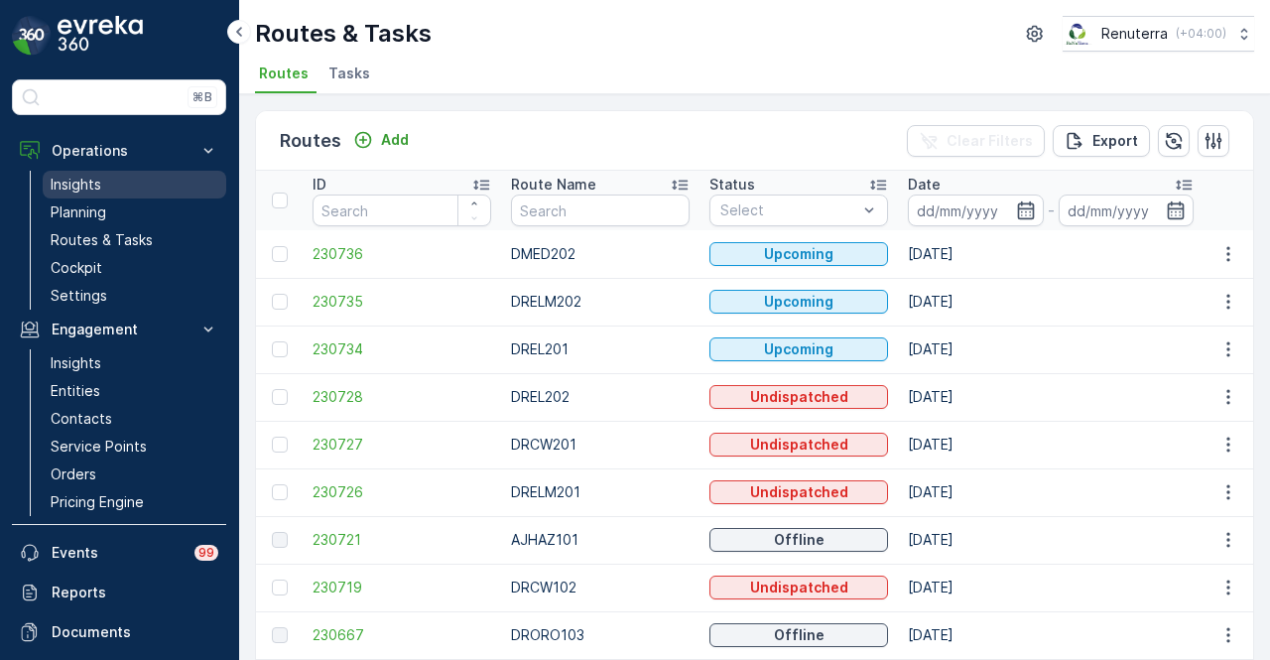
click at [181, 194] on link "Insights" at bounding box center [135, 185] width 184 height 28
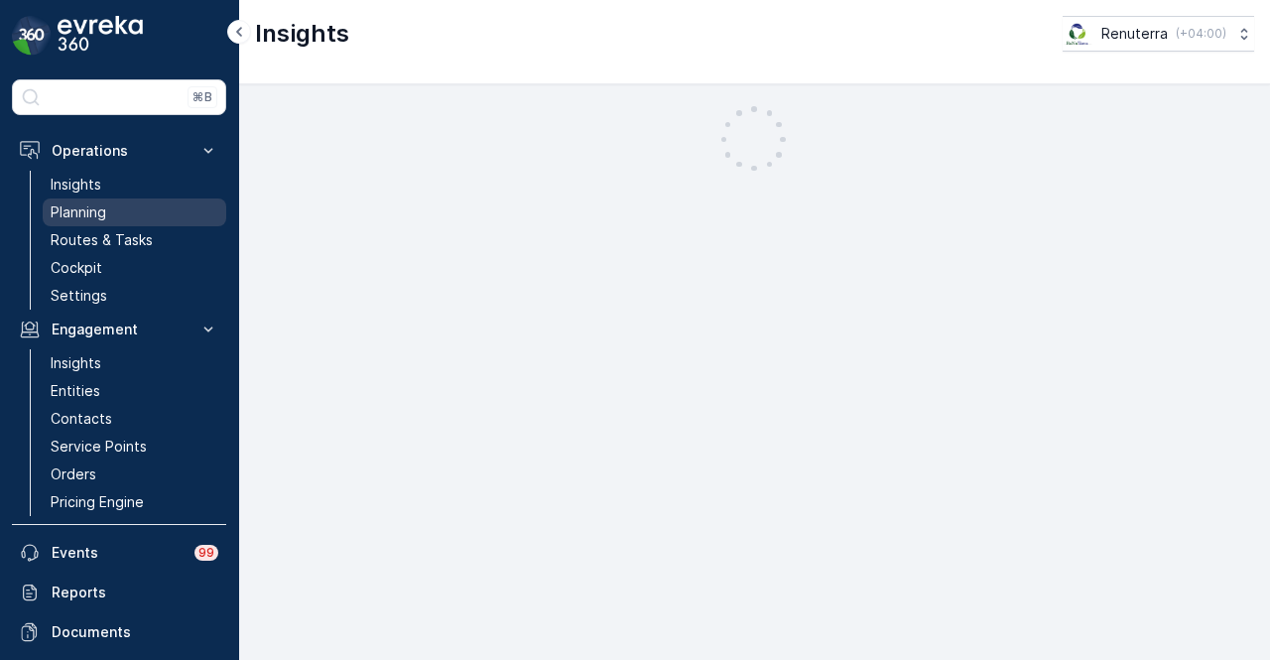
click at [177, 203] on link "Planning" at bounding box center [135, 213] width 184 height 28
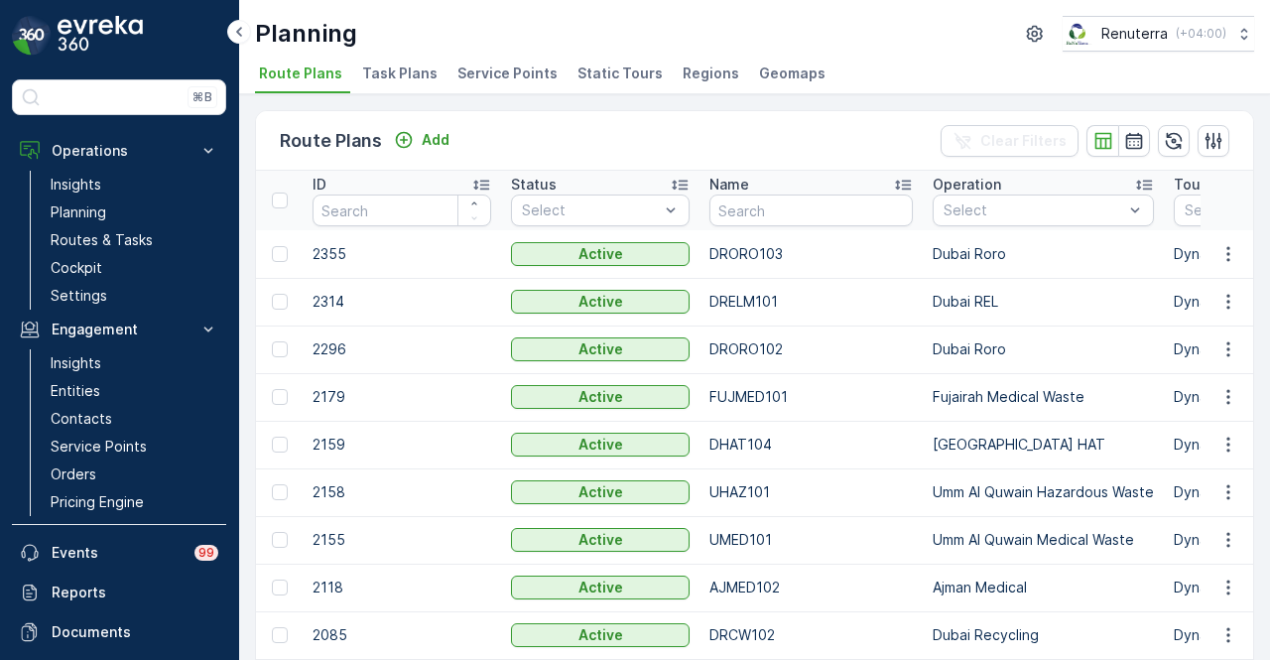
click at [554, 66] on ul "Route Plans Task Plans Service Points Static Tours Regions Geomaps" at bounding box center [747, 77] width 984 height 34
click at [539, 70] on span "Service Points" at bounding box center [508, 74] width 100 height 20
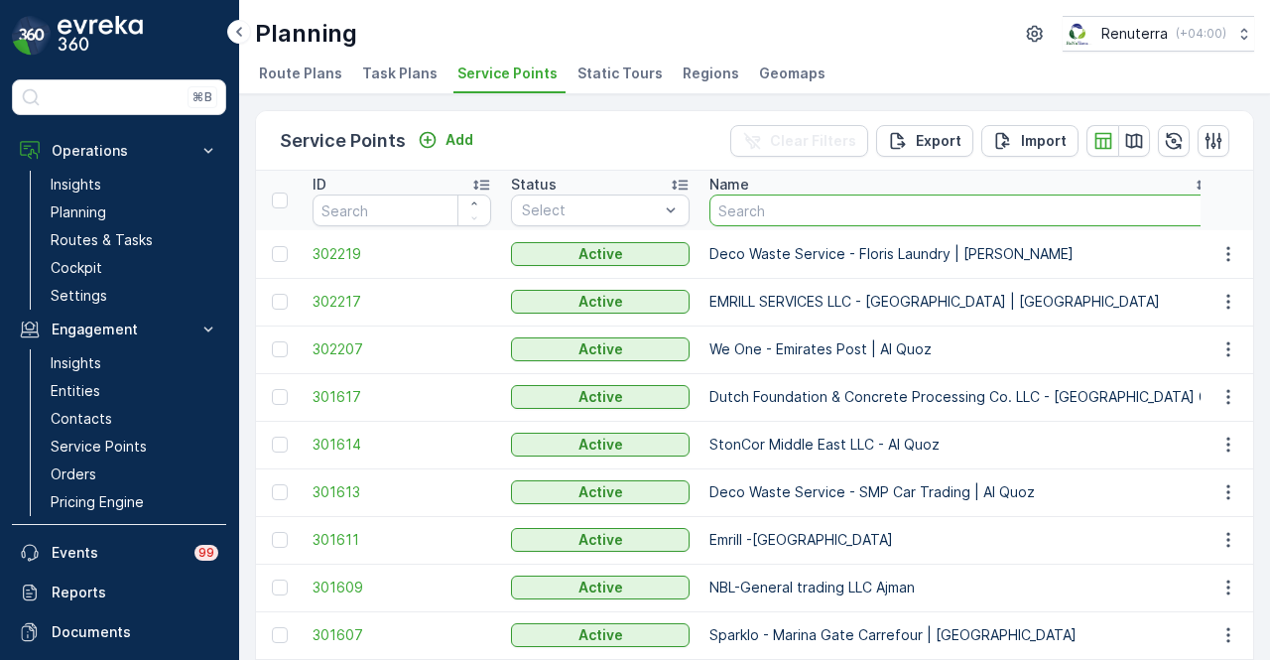
click at [808, 204] on input "text" at bounding box center [962, 211] width 505 height 32
type input "s"
click at [808, 204] on input "s" at bounding box center [962, 211] width 505 height 32
click at [808, 204] on input "text" at bounding box center [962, 211] width 505 height 32
type input "les"
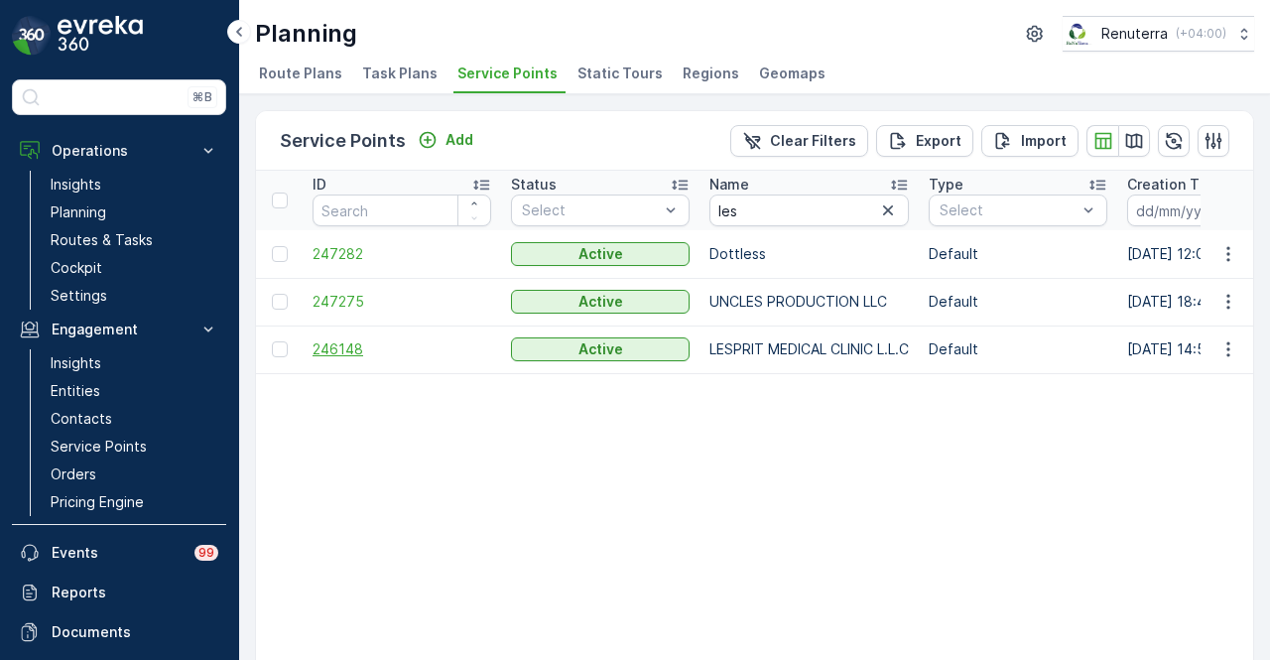
click at [355, 349] on span "246148" at bounding box center [402, 349] width 179 height 20
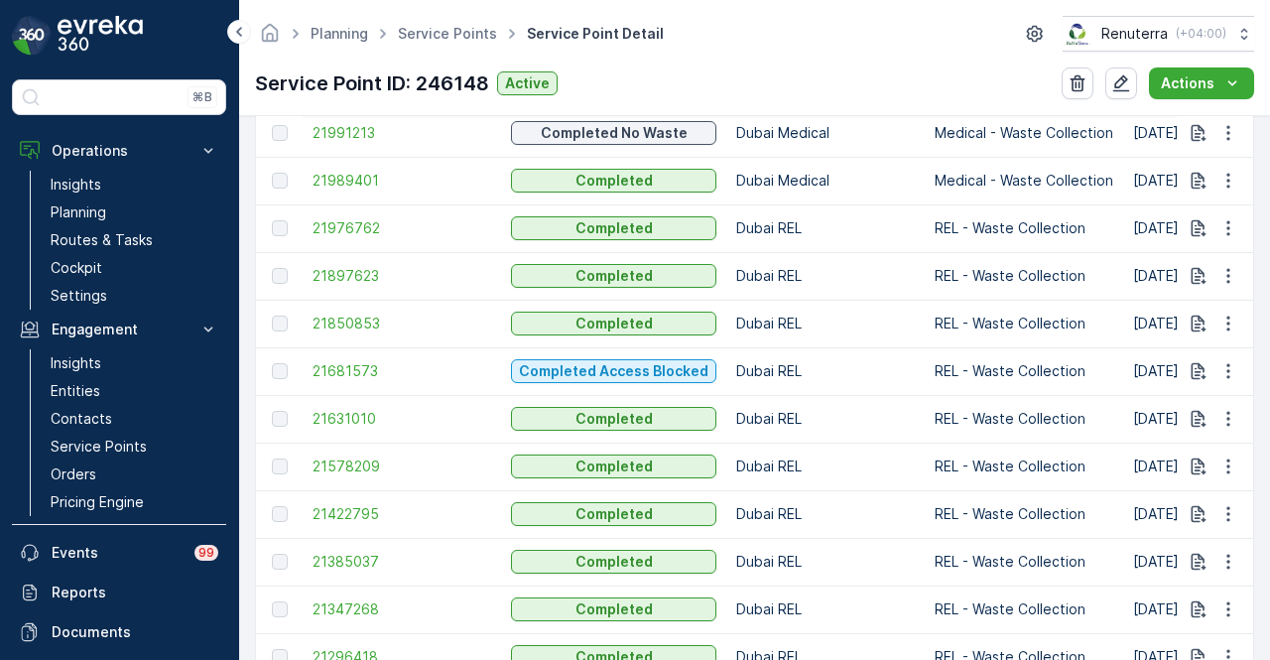
scroll to position [1191, 0]
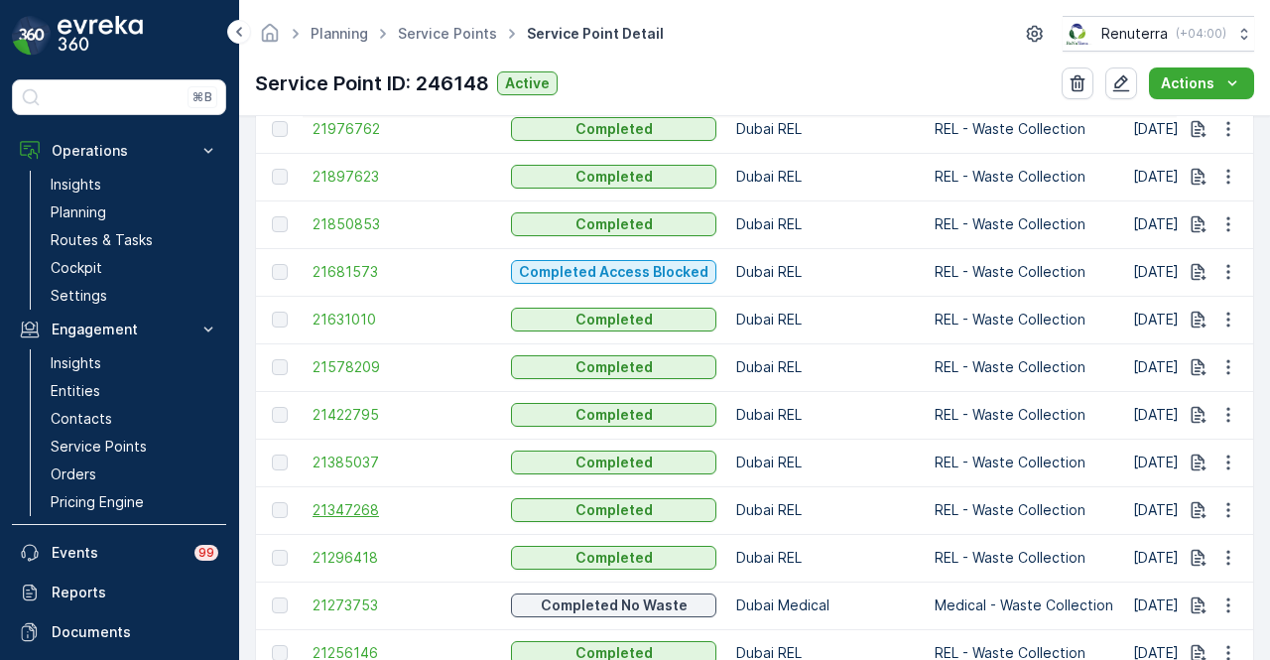
click at [385, 513] on span "21347268" at bounding box center [402, 510] width 179 height 20
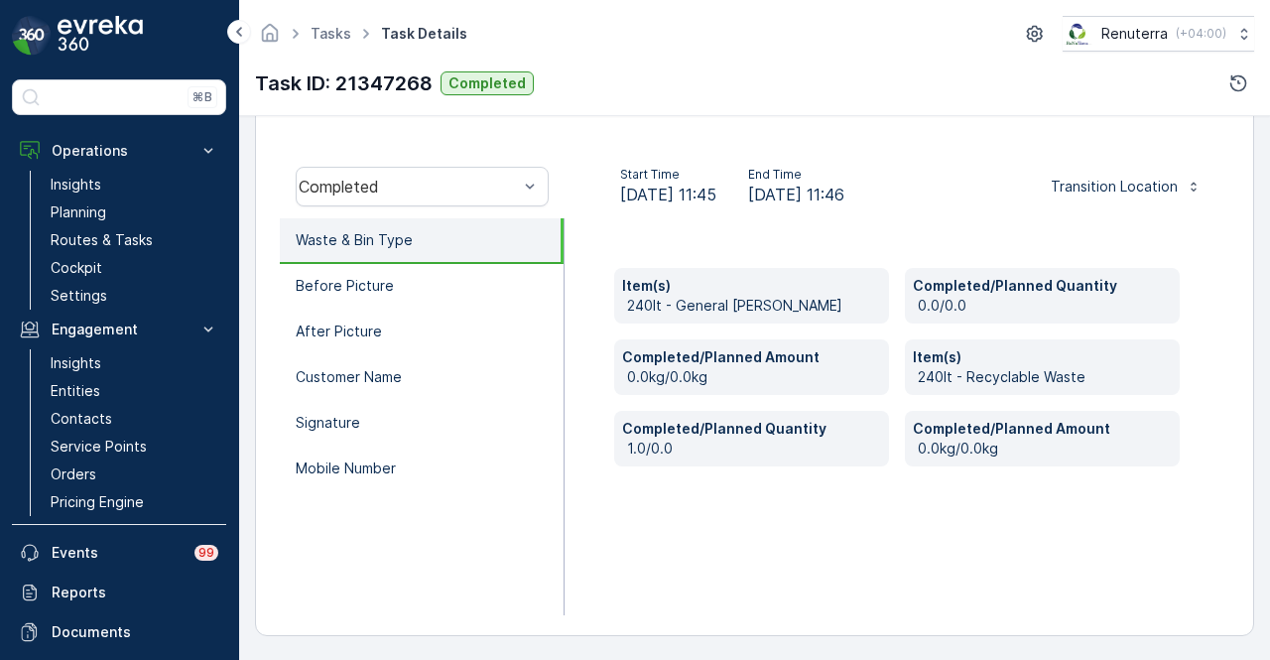
scroll to position [292, 0]
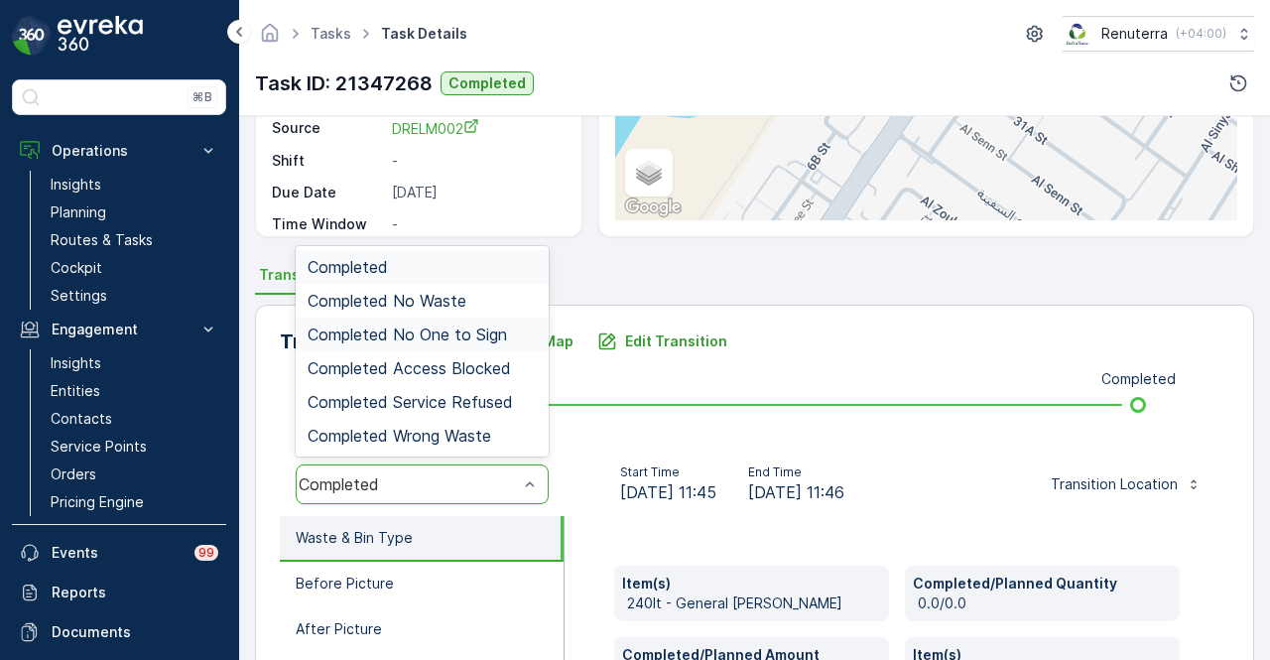
click at [501, 327] on span "Completed No One to Sign" at bounding box center [407, 335] width 199 height 18
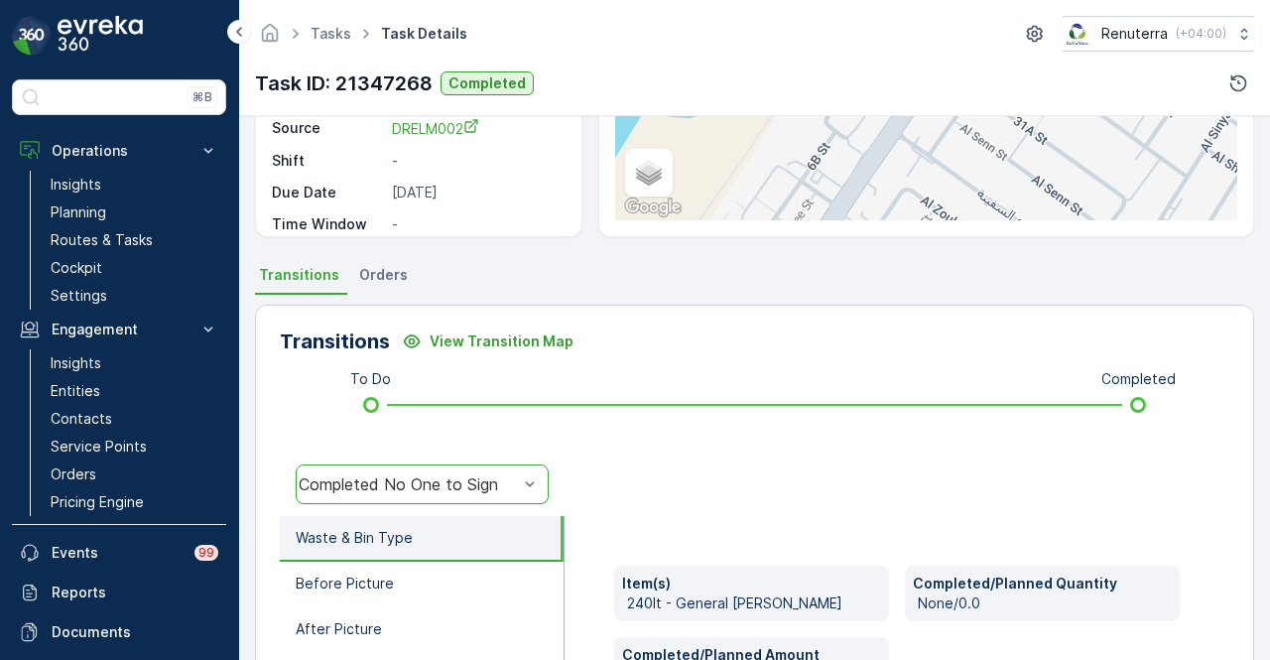
scroll to position [391, 0]
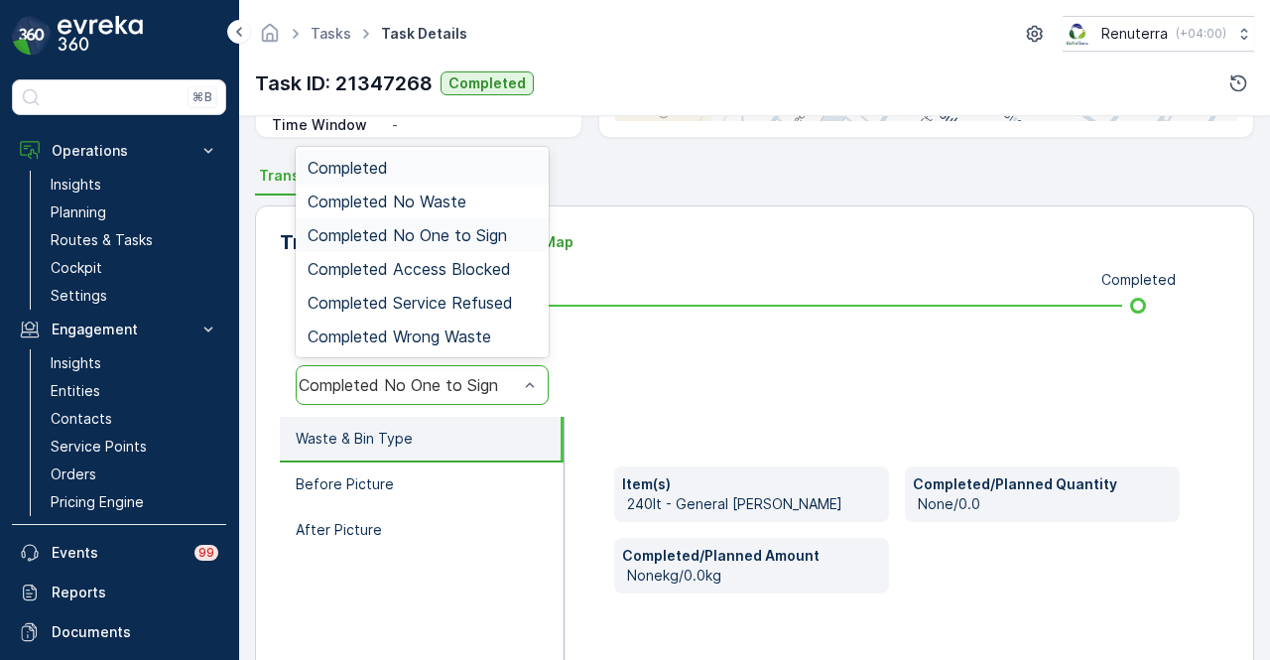
click at [513, 386] on div "Completed No One to Sign" at bounding box center [408, 385] width 219 height 18
click at [473, 227] on span "Completed No One to Sign" at bounding box center [407, 235] width 199 height 18
click at [486, 377] on div "Completed No One to Sign" at bounding box center [408, 385] width 219 height 18
click at [503, 171] on div "Completed" at bounding box center [422, 168] width 229 height 18
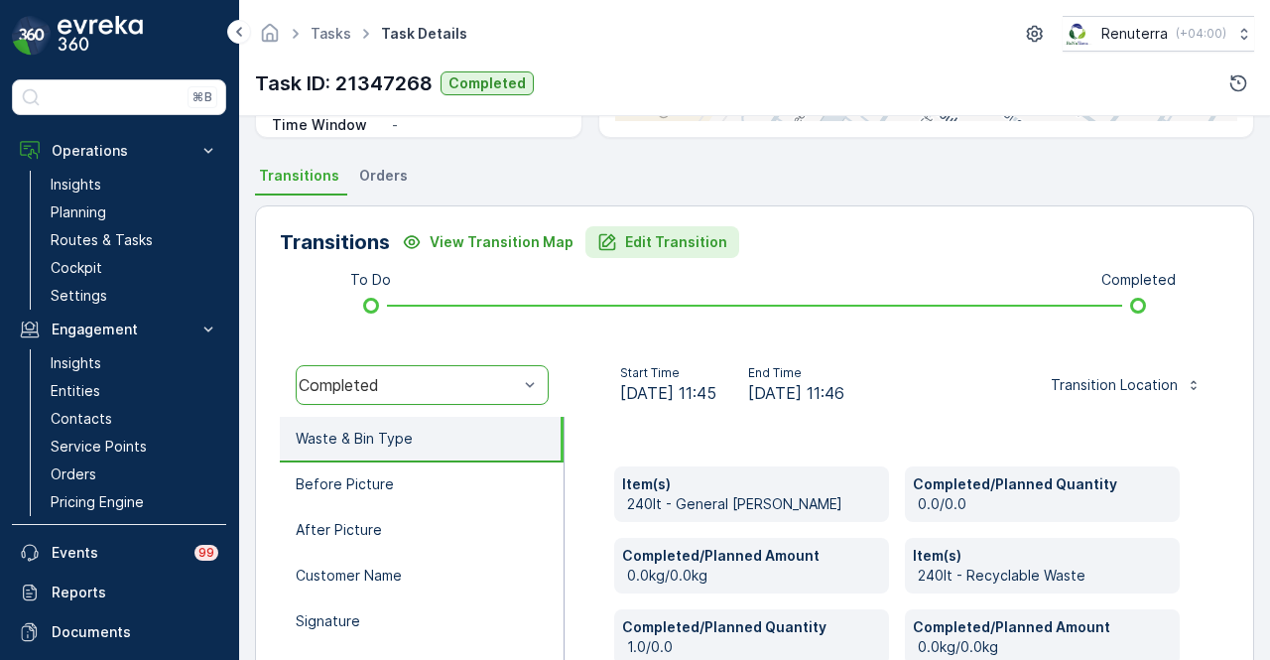
click at [705, 240] on p "Edit Transition" at bounding box center [676, 242] width 102 height 20
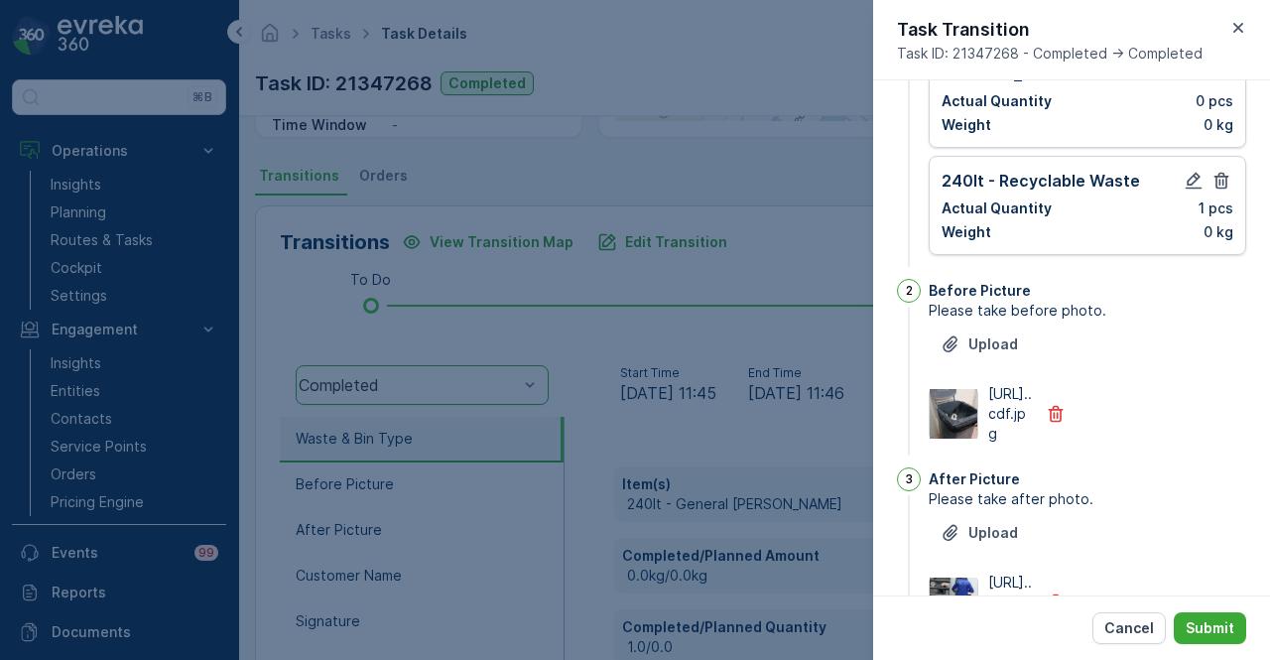
scroll to position [387, 0]
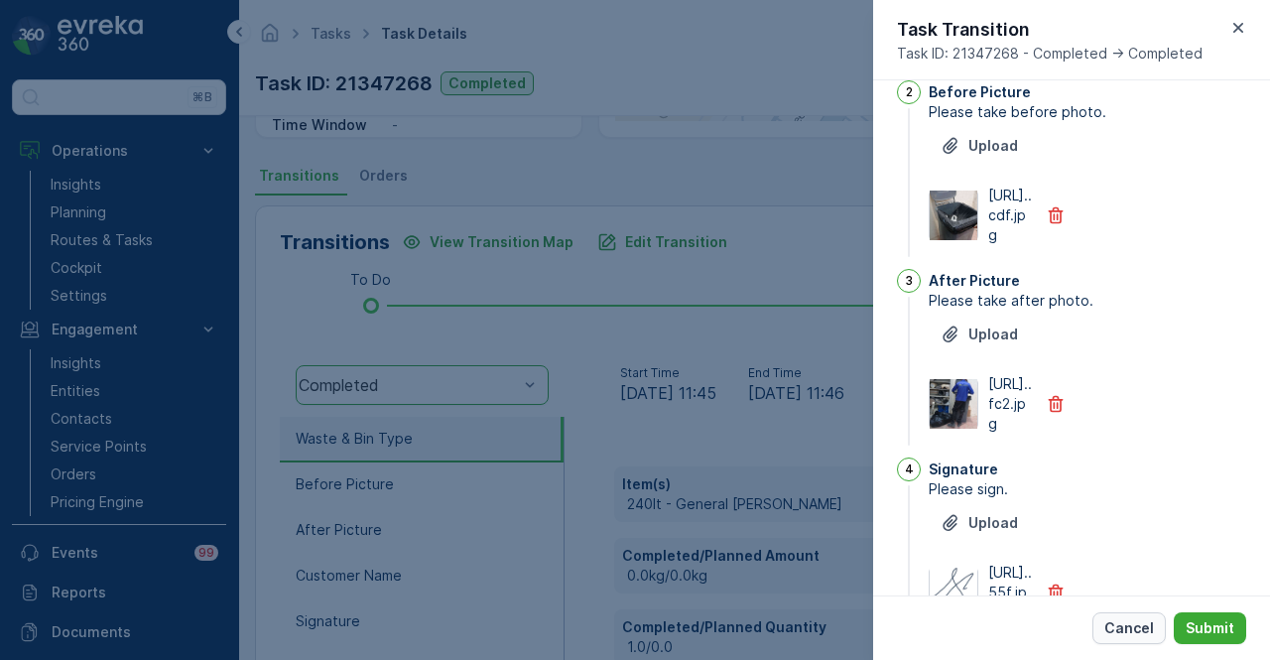
click at [1125, 616] on button "Cancel" at bounding box center [1129, 628] width 73 height 32
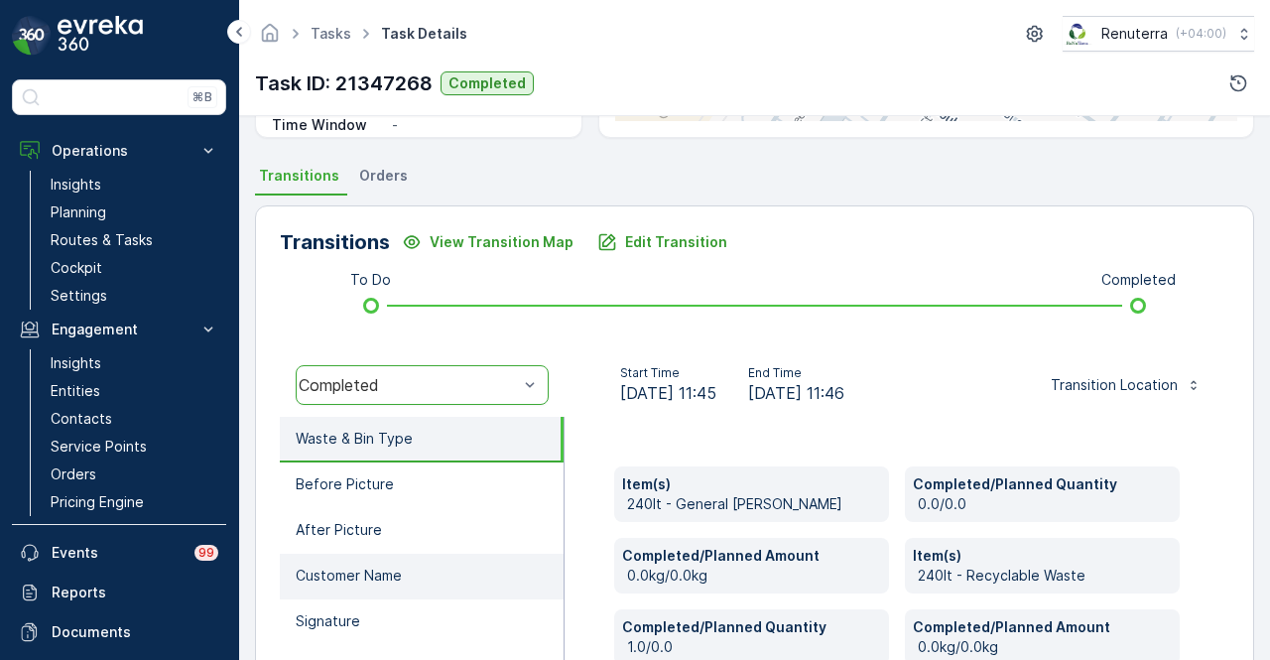
click at [416, 595] on li "Customer Name" at bounding box center [422, 577] width 284 height 46
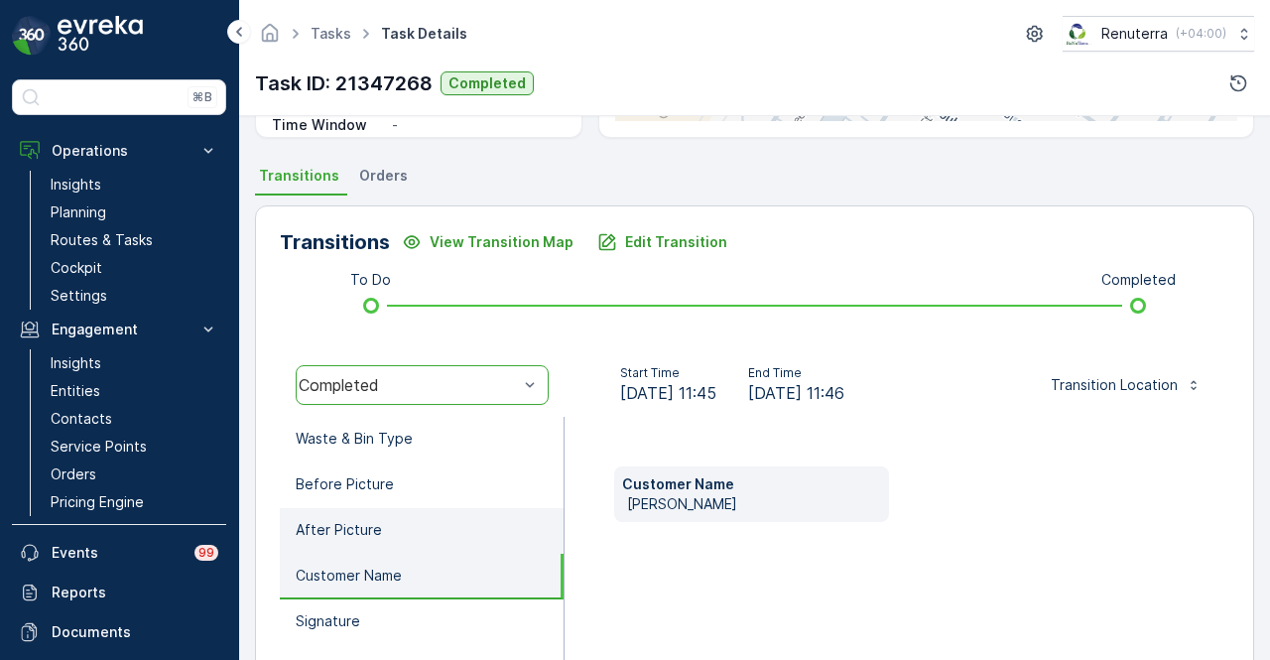
click at [417, 538] on li "After Picture" at bounding box center [422, 531] width 284 height 46
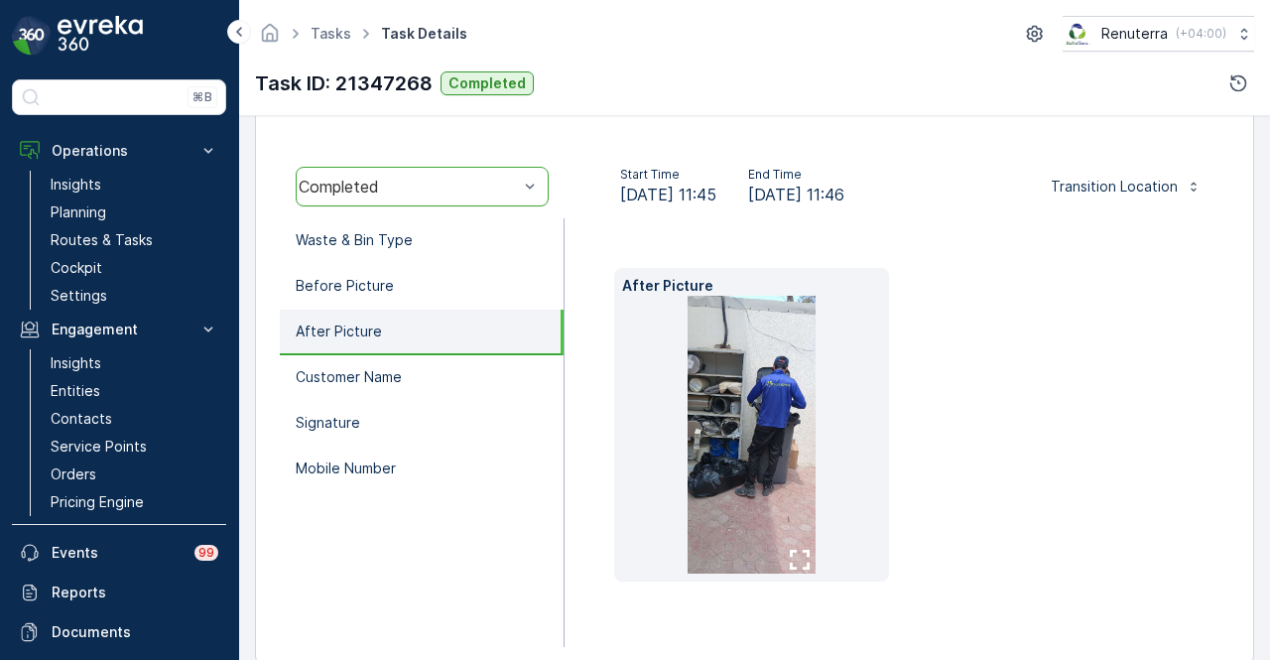
scroll to position [490, 0]
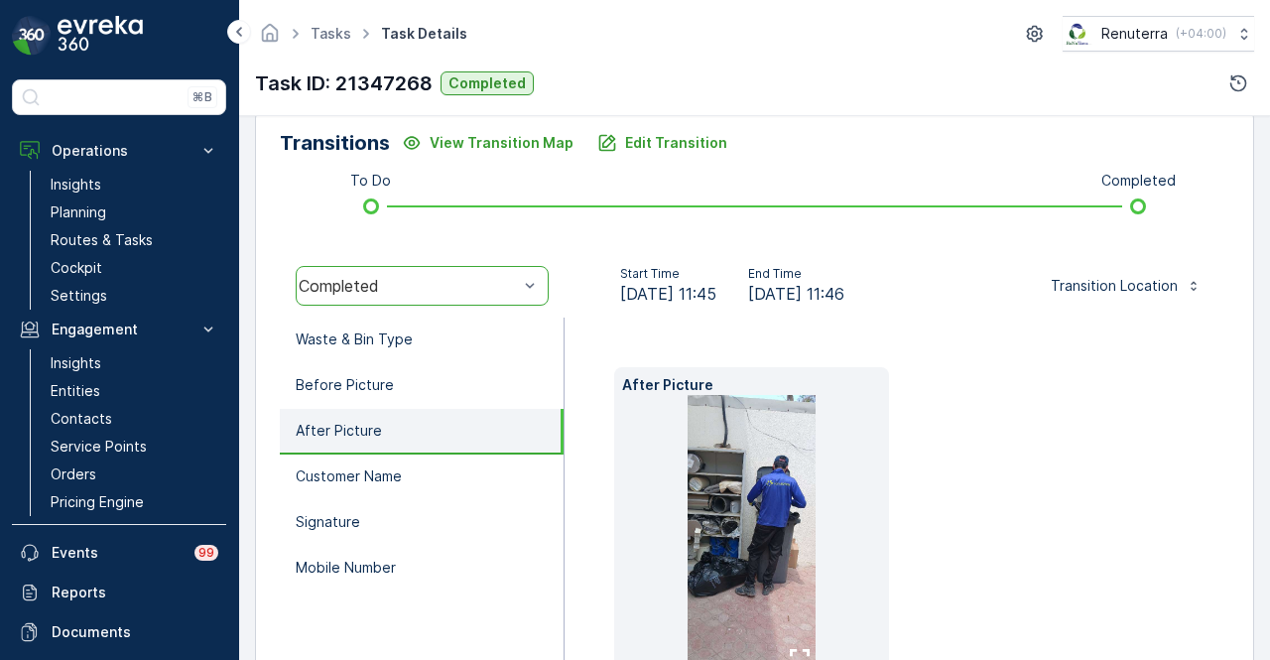
drag, startPoint x: 447, startPoint y: 421, endPoint x: 451, endPoint y: 409, distance: 12.6
click at [448, 418] on li "After Picture" at bounding box center [422, 432] width 284 height 46
click at [452, 409] on li "After Picture" at bounding box center [422, 432] width 284 height 46
click at [456, 384] on li "Before Picture" at bounding box center [422, 386] width 284 height 46
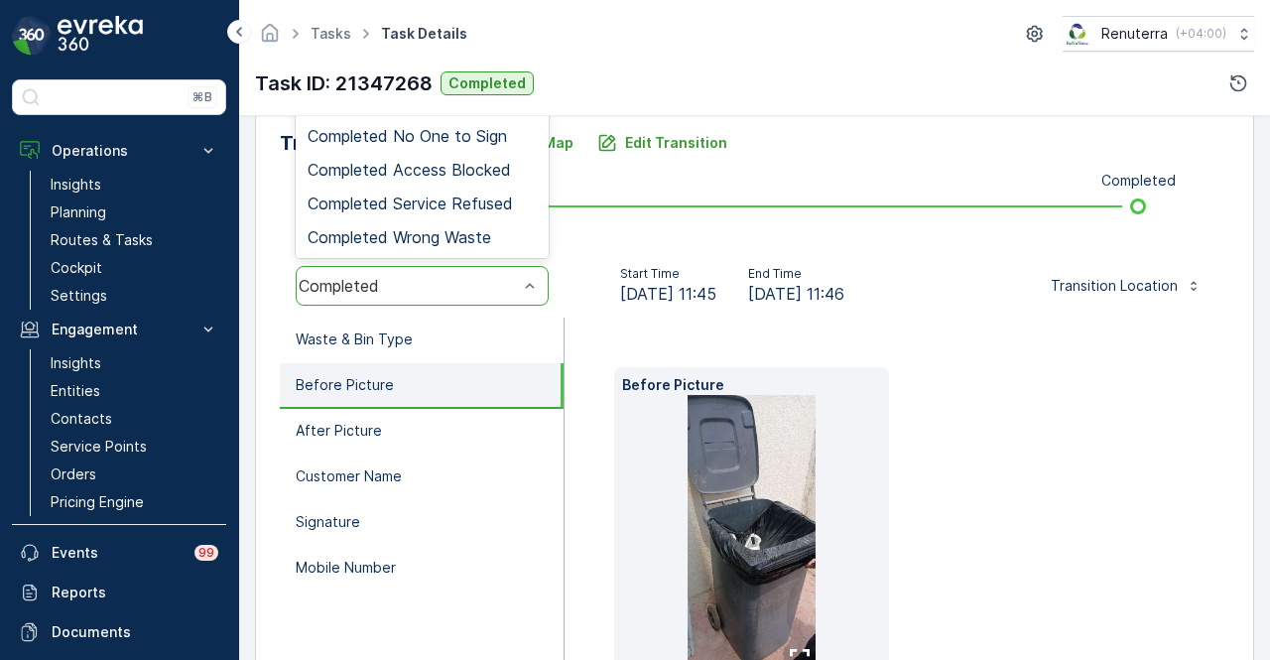
click at [490, 274] on div "Completed" at bounding box center [422, 286] width 253 height 40
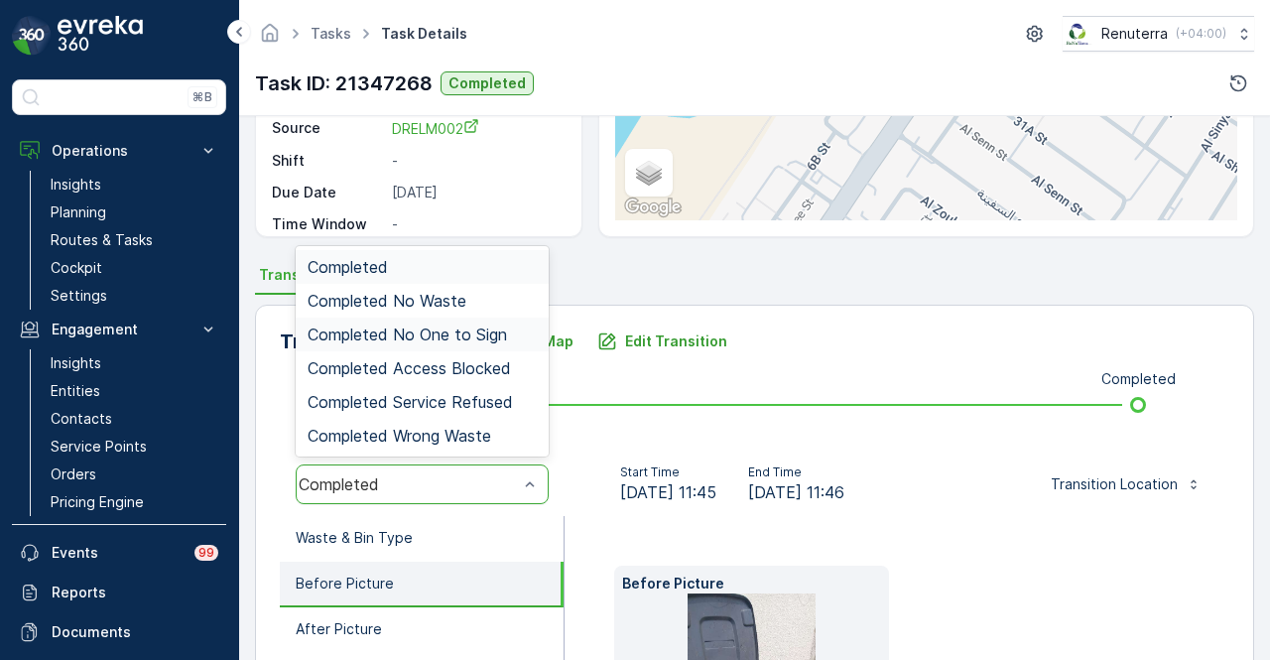
click at [488, 332] on span "Completed No One to Sign" at bounding box center [407, 335] width 199 height 18
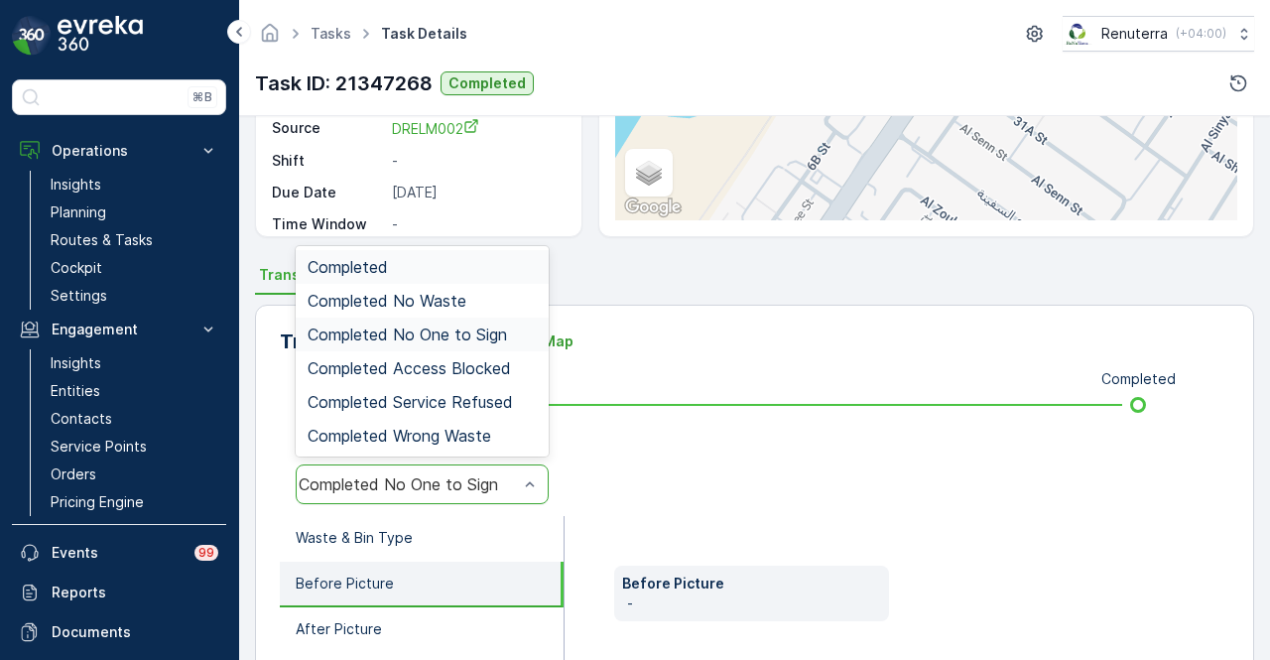
click at [477, 496] on div "Completed No One to Sign" at bounding box center [422, 485] width 253 height 40
click at [466, 271] on div "Completed" at bounding box center [422, 267] width 229 height 18
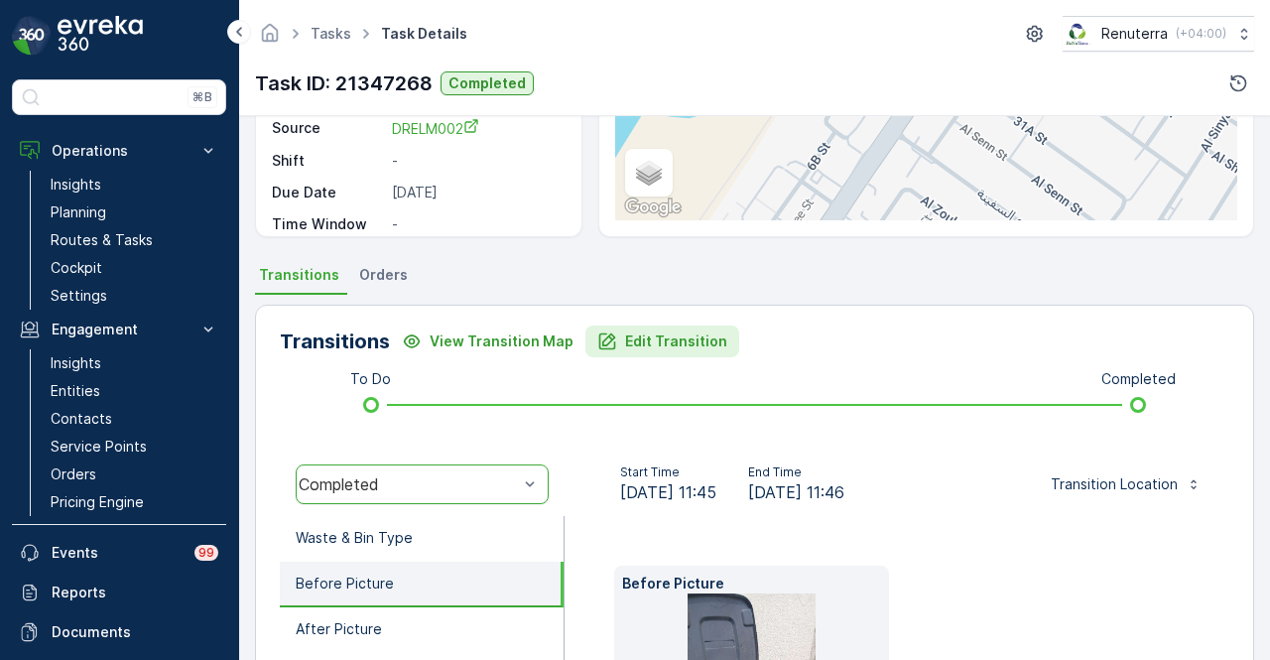
click at [654, 342] on p "Edit Transition" at bounding box center [676, 342] width 102 height 20
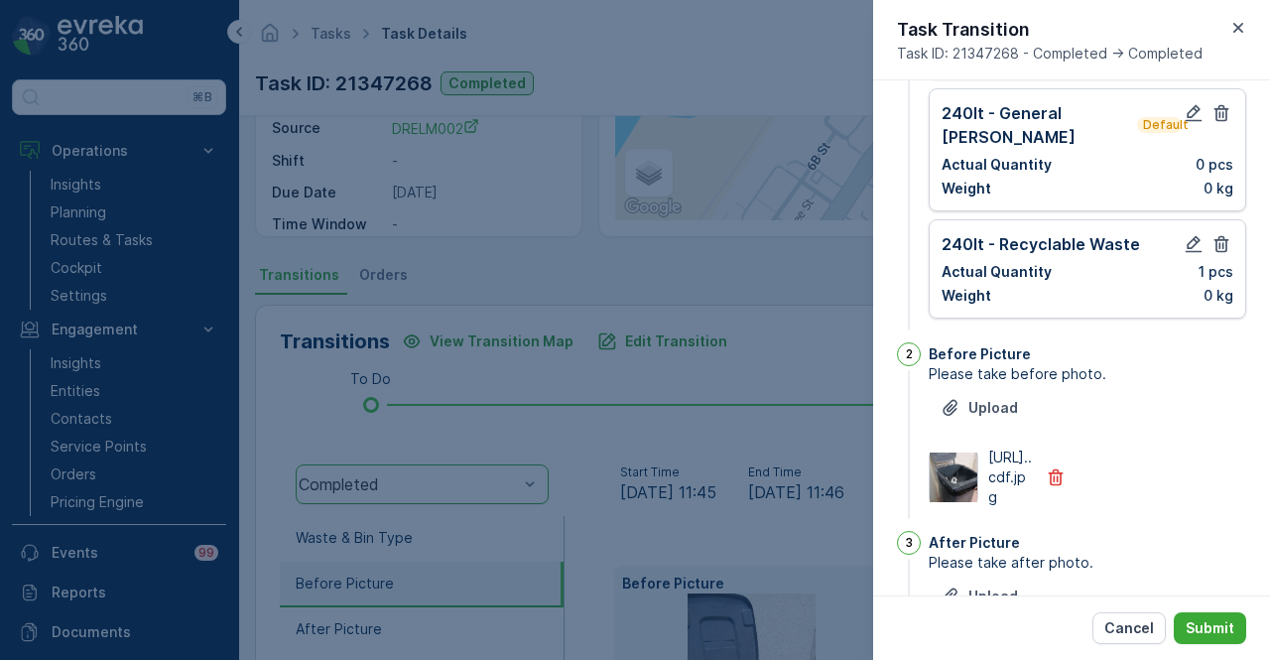
scroll to position [0, 0]
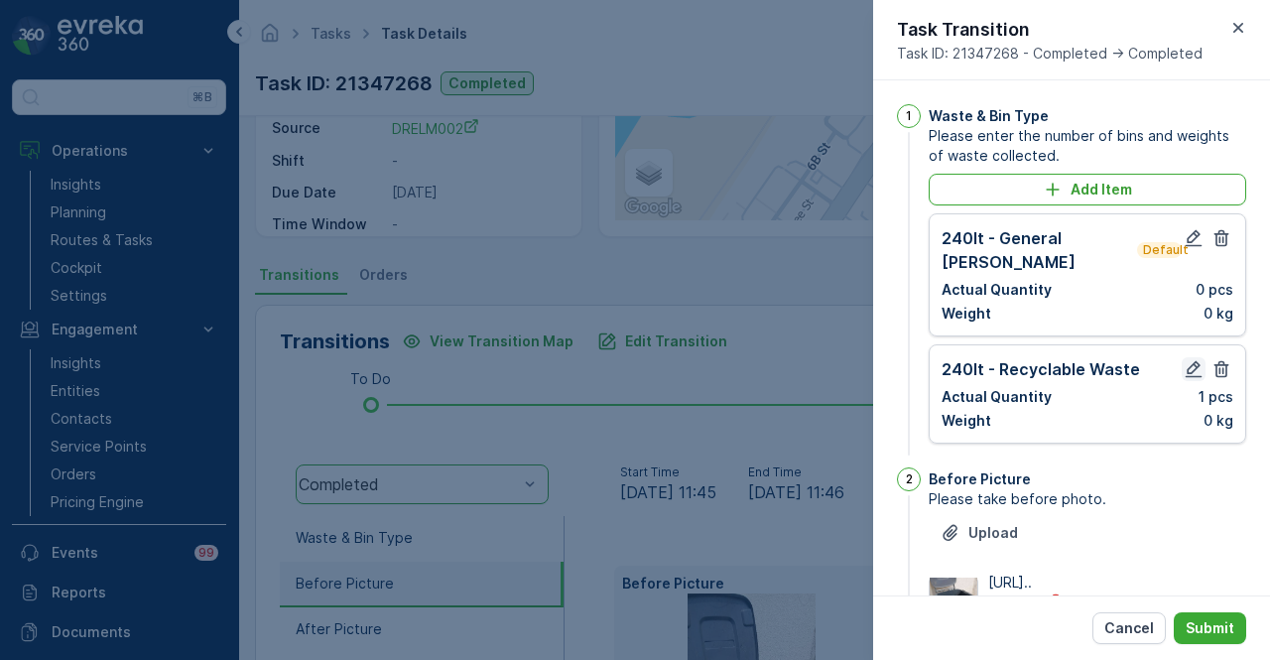
click at [1199, 359] on icon "button" at bounding box center [1194, 369] width 20 height 20
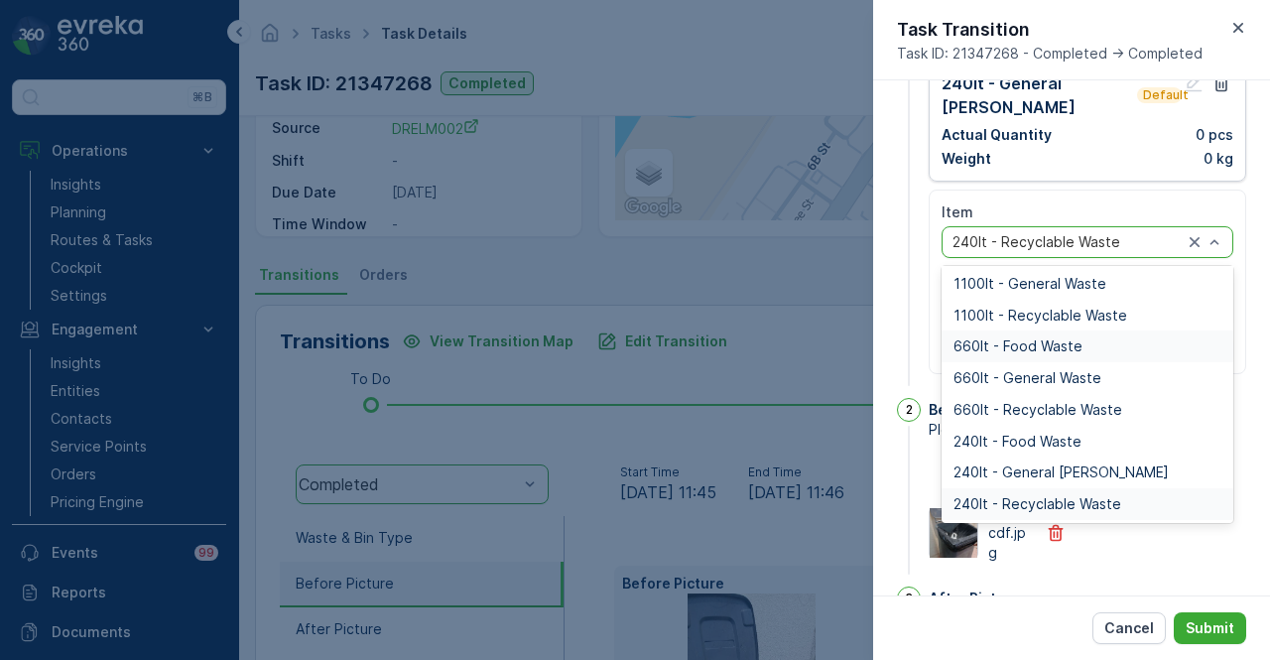
scroll to position [397, 0]
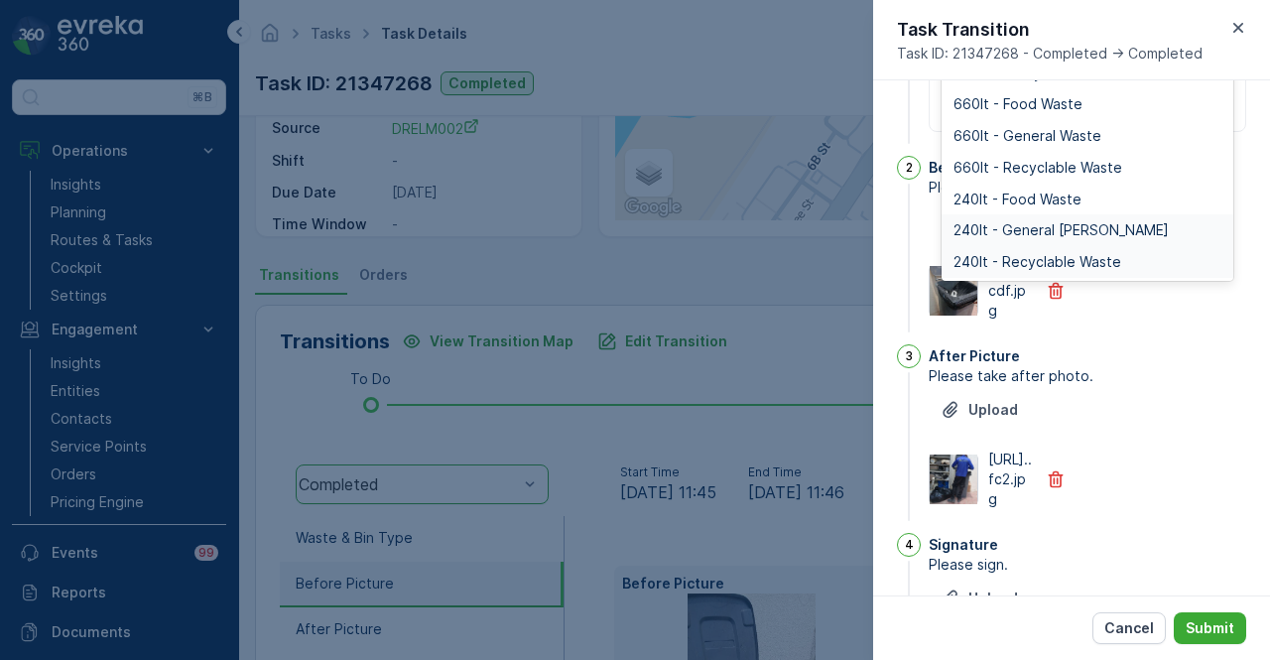
click at [1107, 222] on div "240lt - General Waste" at bounding box center [1088, 230] width 268 height 16
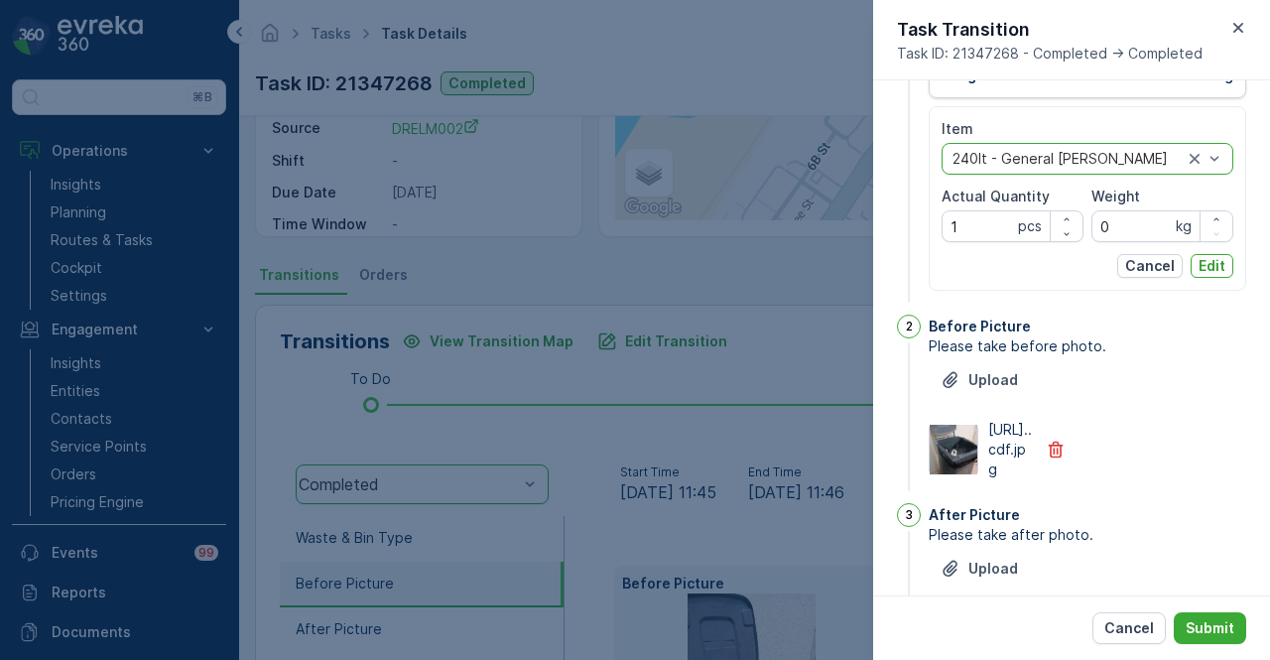
scroll to position [99, 0]
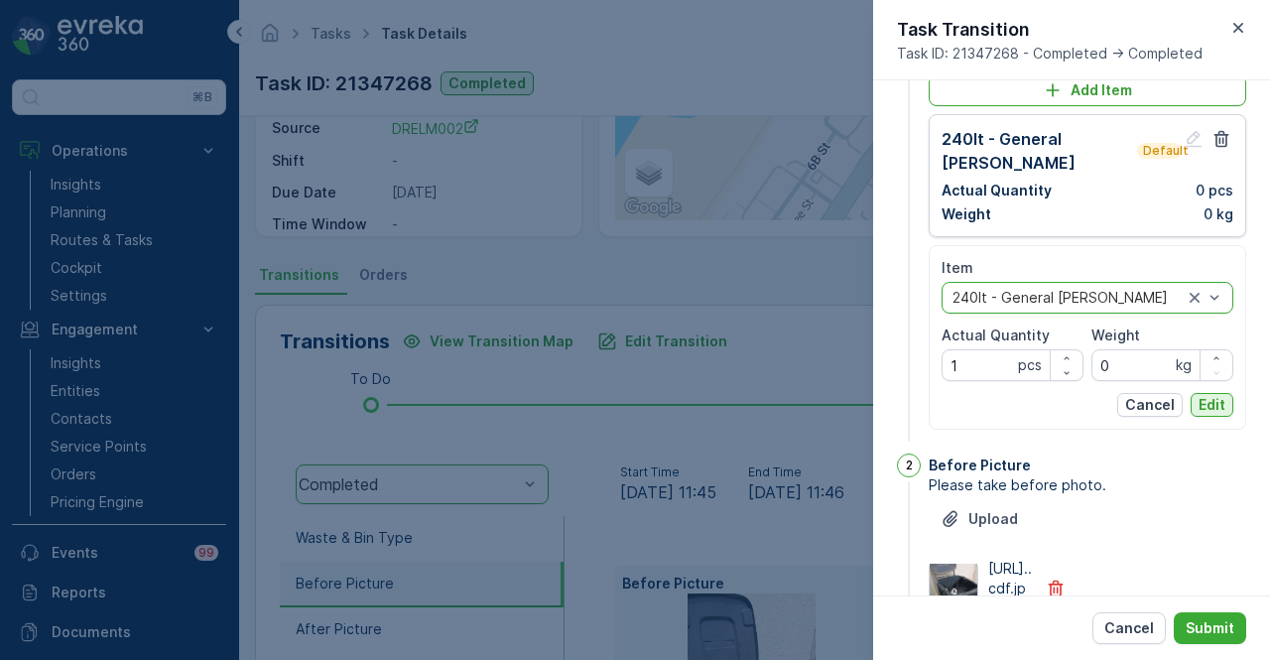
drag, startPoint x: 1214, startPoint y: 381, endPoint x: 1219, endPoint y: 424, distance: 43.0
click at [1214, 395] on p "Edit" at bounding box center [1212, 405] width 27 height 20
click at [1212, 395] on p "Edit" at bounding box center [1212, 405] width 27 height 20
click at [1239, 620] on button "Submit" at bounding box center [1210, 628] width 72 height 32
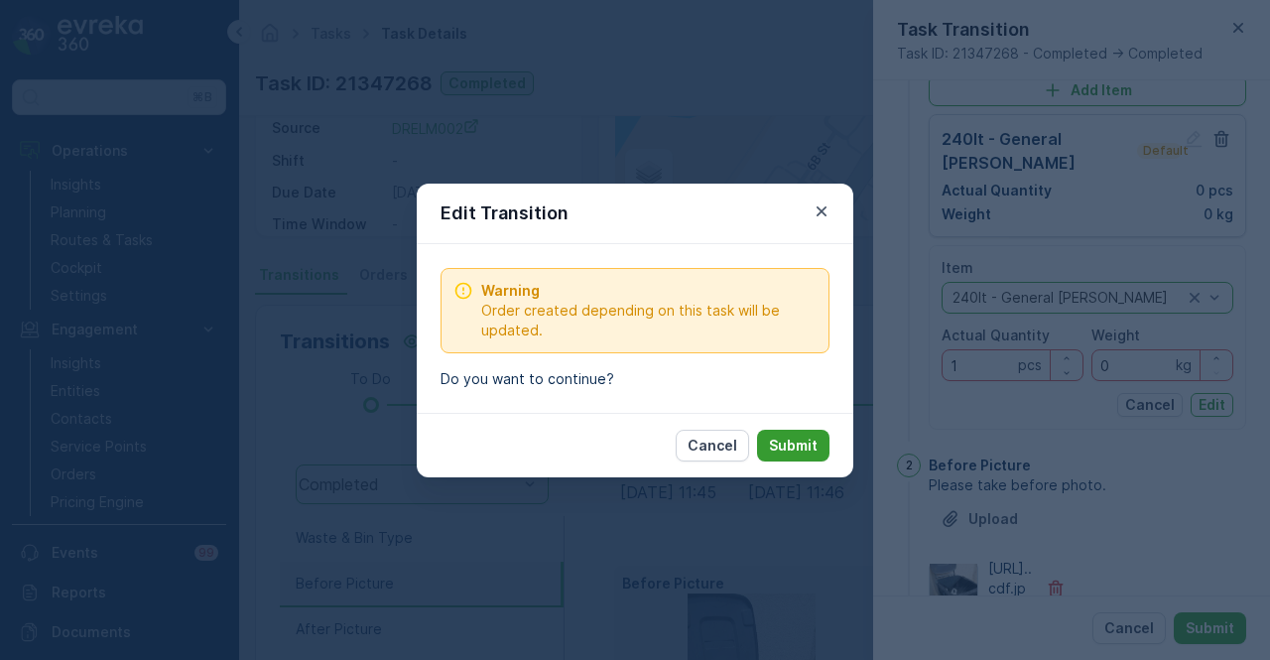
click at [770, 430] on button "Submit" at bounding box center [793, 446] width 72 height 32
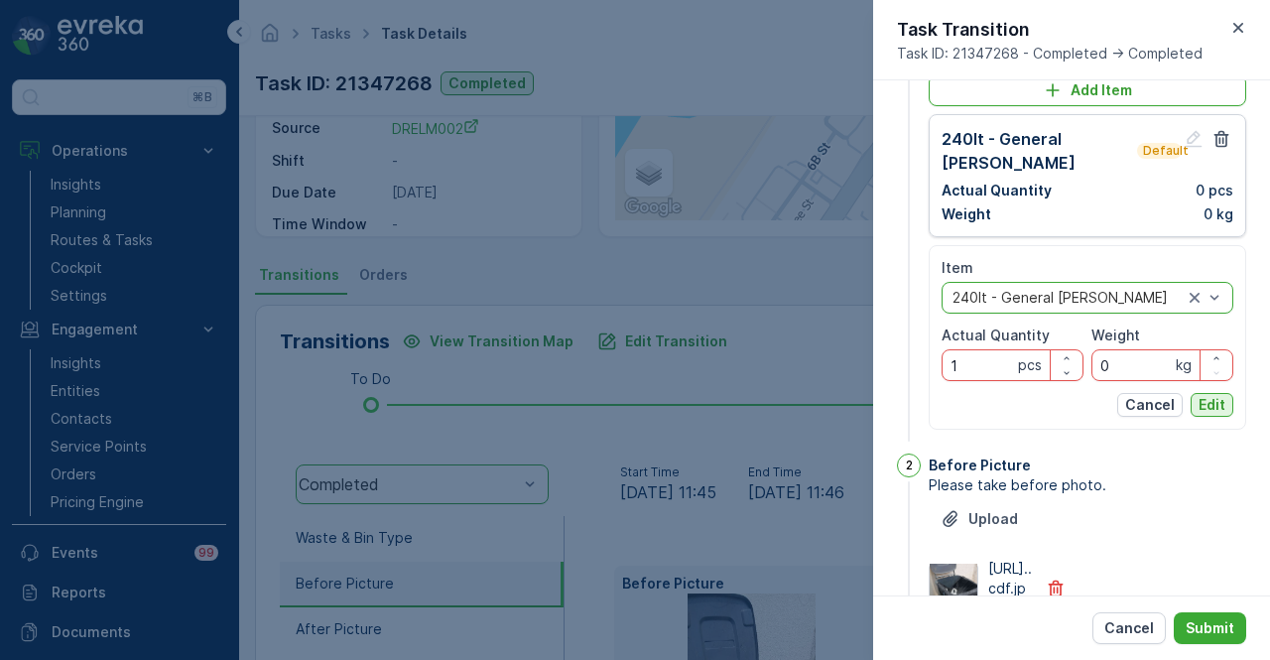
click at [1211, 395] on p "Edit" at bounding box center [1212, 405] width 27 height 20
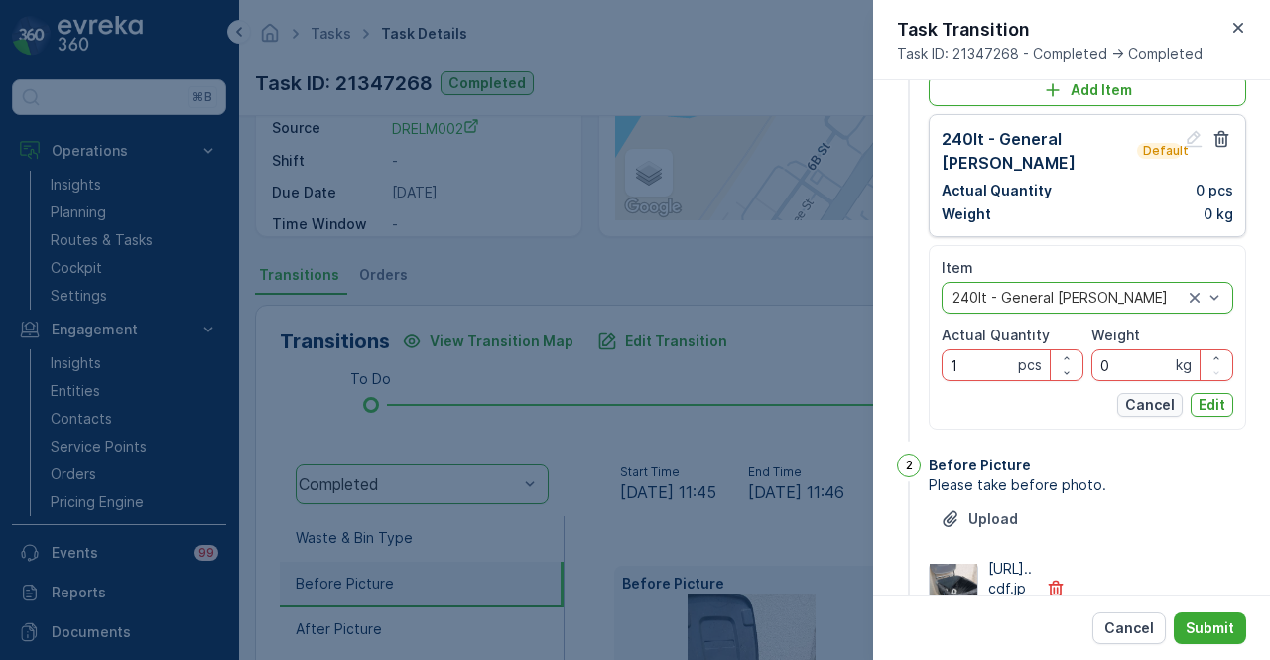
click at [1162, 395] on p "Cancel" at bounding box center [1151, 405] width 50 height 20
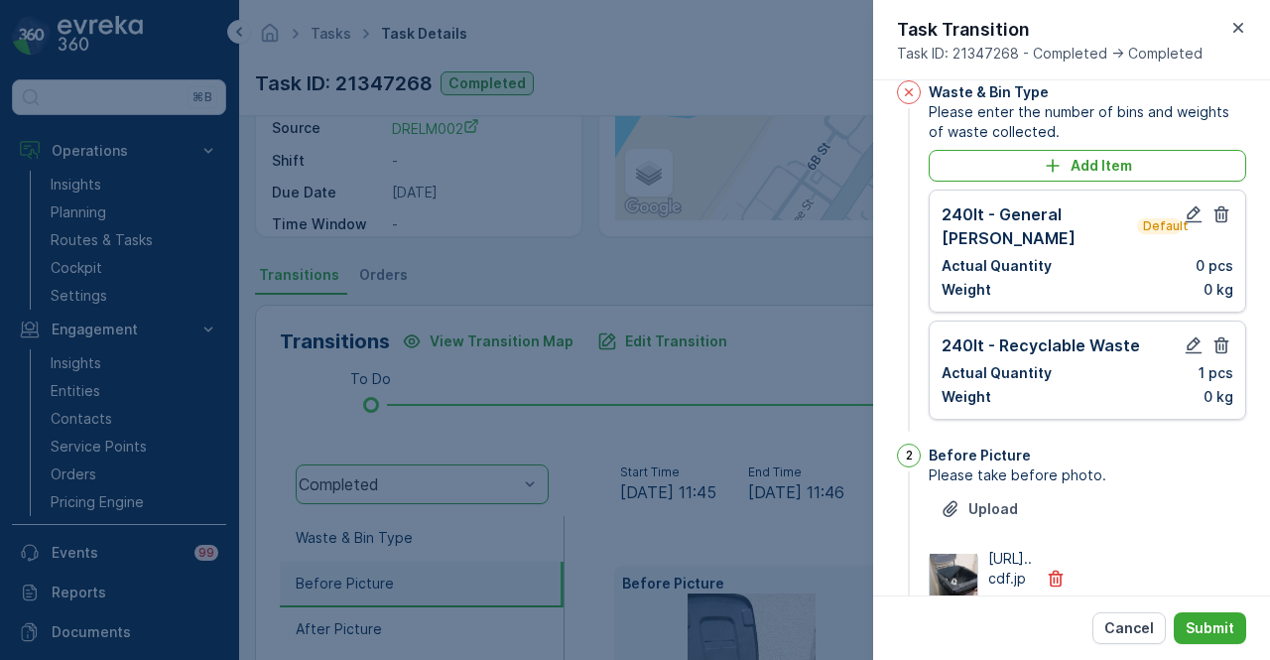
scroll to position [0, 0]
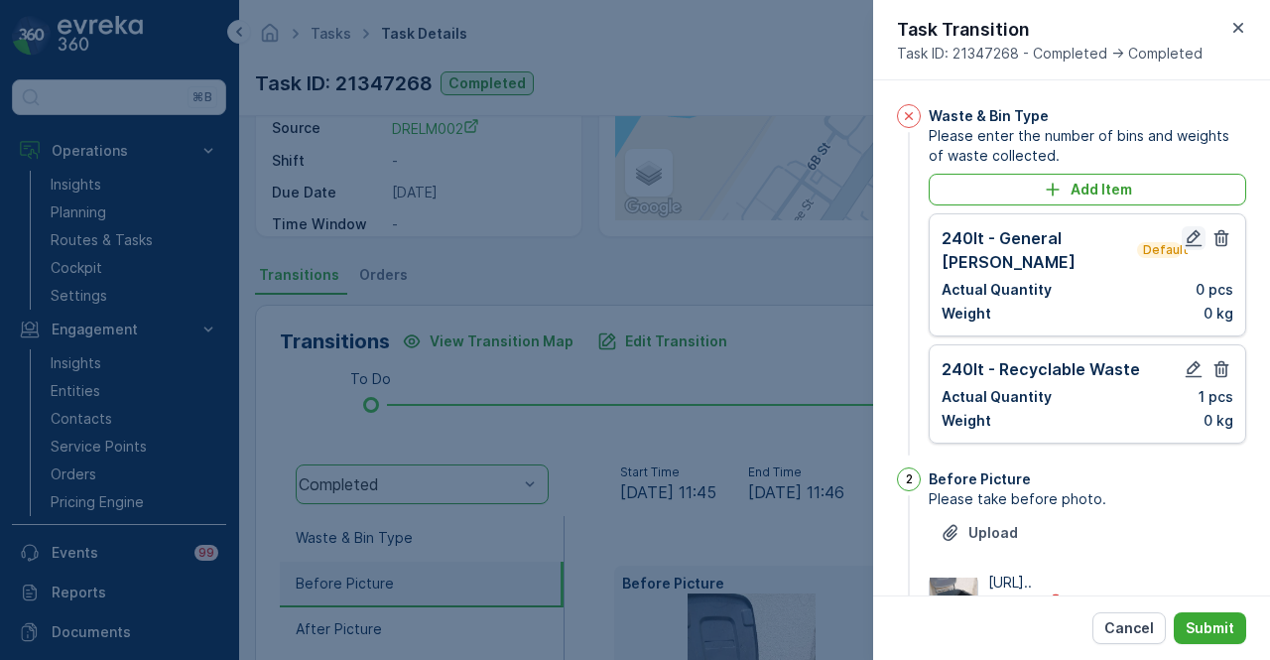
click at [1196, 241] on icon "button" at bounding box center [1194, 238] width 20 height 20
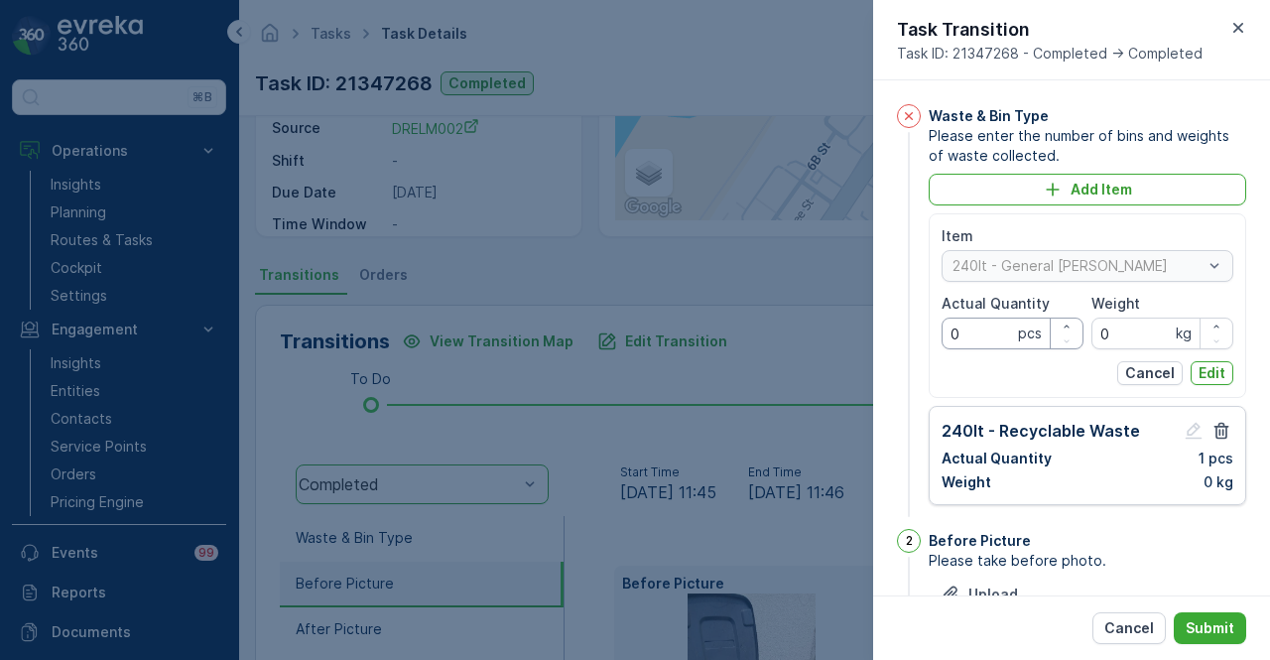
click at [979, 331] on Quantity "0" at bounding box center [1013, 334] width 142 height 32
type Quantity "1"
click at [1199, 358] on div "Item 240lt - General Waste Actual Quantity 1 pcs Weight 0 kg Cancel Edit" at bounding box center [1088, 305] width 292 height 159
click at [1203, 371] on p "Edit" at bounding box center [1212, 373] width 27 height 20
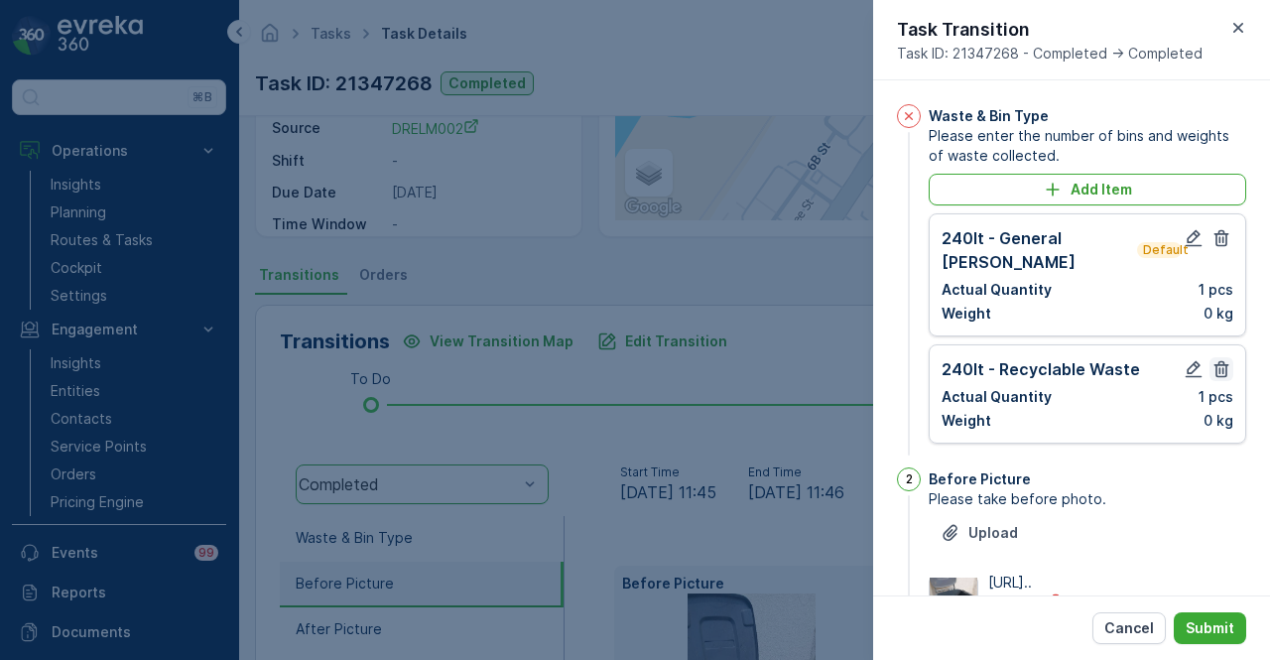
click at [1218, 359] on icon "button" at bounding box center [1222, 369] width 20 height 20
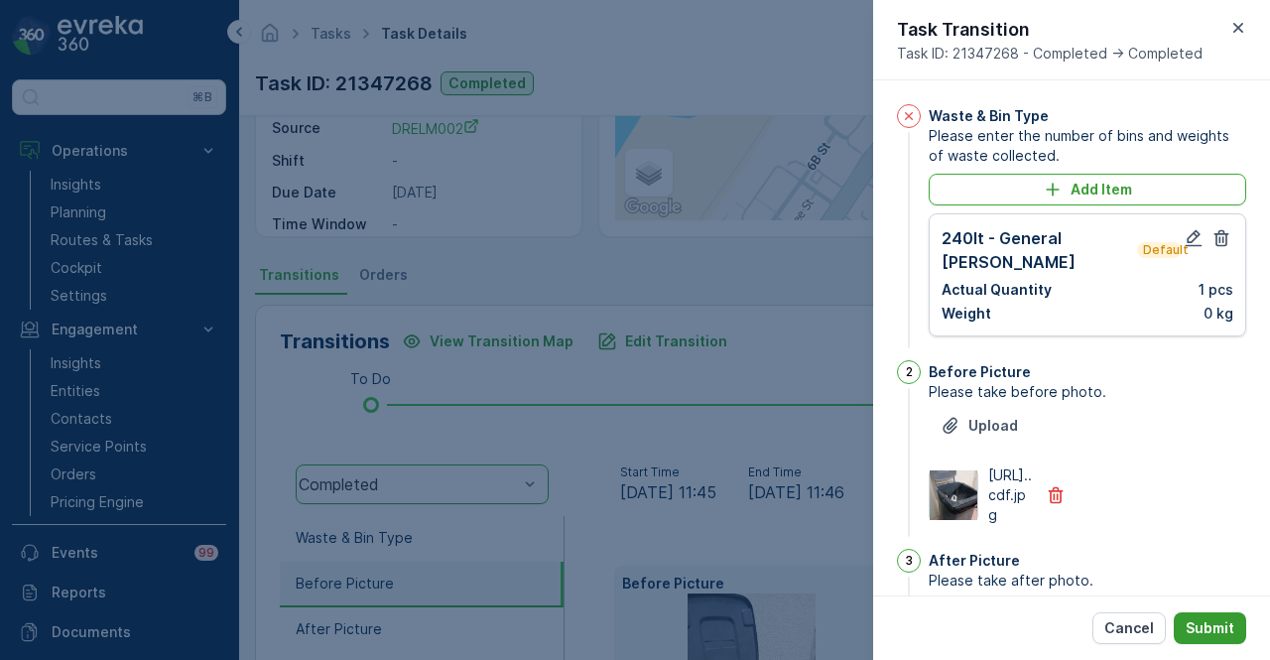
click at [1234, 612] on button "Submit" at bounding box center [1210, 628] width 72 height 32
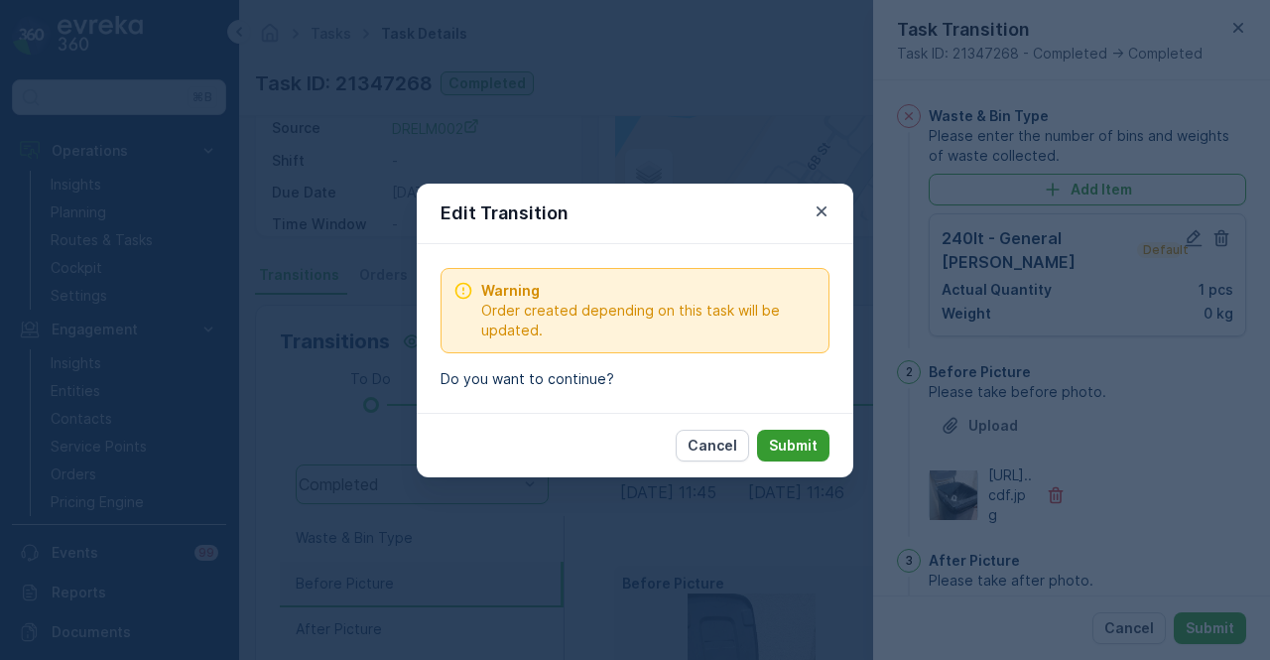
click at [815, 439] on p "Submit" at bounding box center [793, 446] width 49 height 20
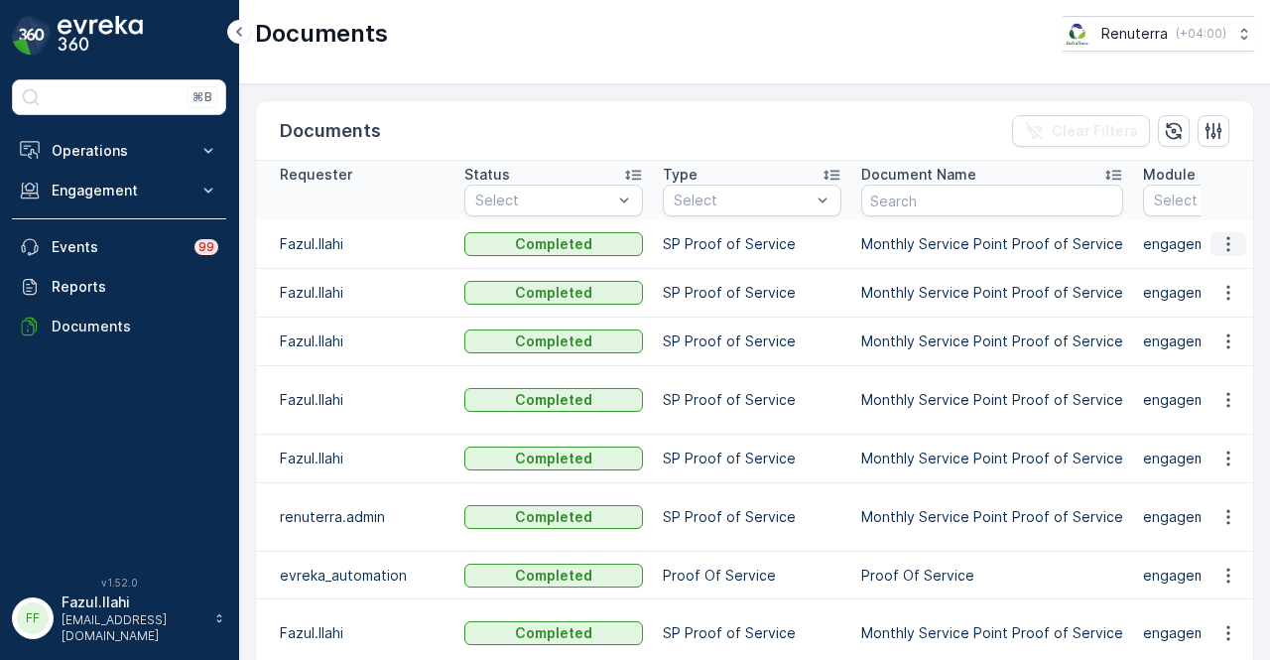
click at [1229, 243] on icon "button" at bounding box center [1229, 244] width 20 height 20
click at [1231, 269] on span "See Details" at bounding box center [1223, 272] width 76 height 20
